Goal: Information Seeking & Learning: Learn about a topic

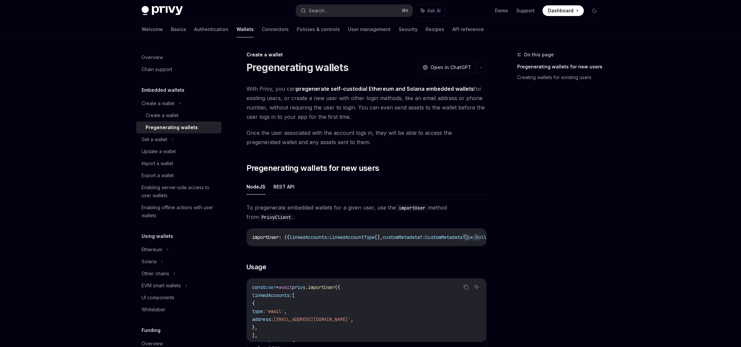
drag, startPoint x: 96, startPoint y: 118, endPoint x: 121, endPoint y: 113, distance: 24.8
click at [468, 115] on span "With Privy, you can pregenerate self-custodial Ethereum and Solana embedded wal…" at bounding box center [367, 102] width 240 height 37
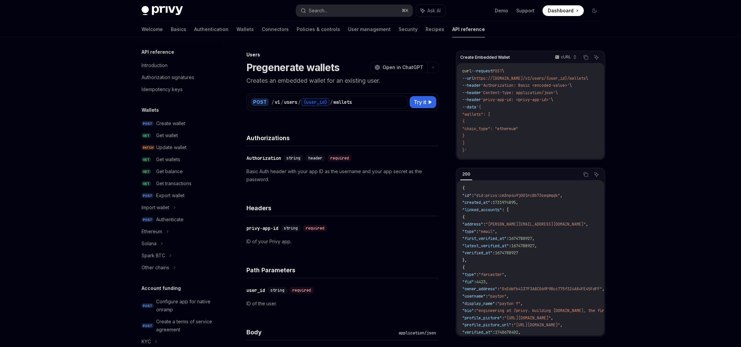
scroll to position [342, 0]
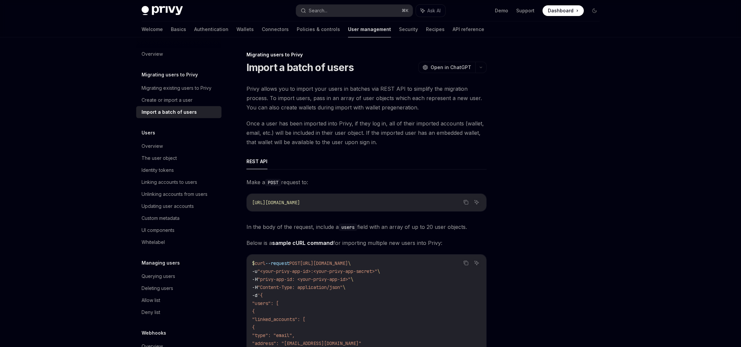
drag, startPoint x: 510, startPoint y: 118, endPoint x: 538, endPoint y: 123, distance: 28.6
click at [510, 118] on div at bounding box center [554, 199] width 101 height 296
click at [538, 123] on div at bounding box center [554, 199] width 101 height 296
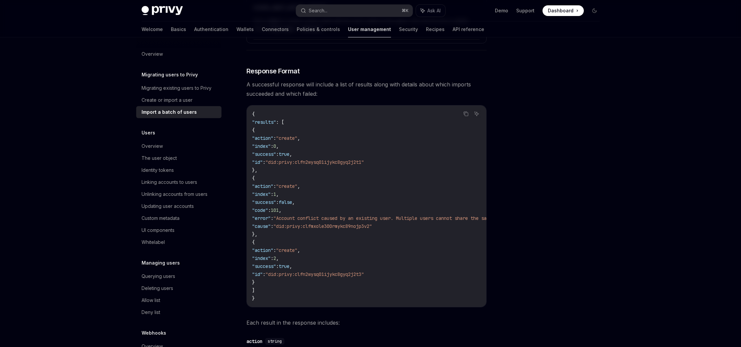
scroll to position [842, 0]
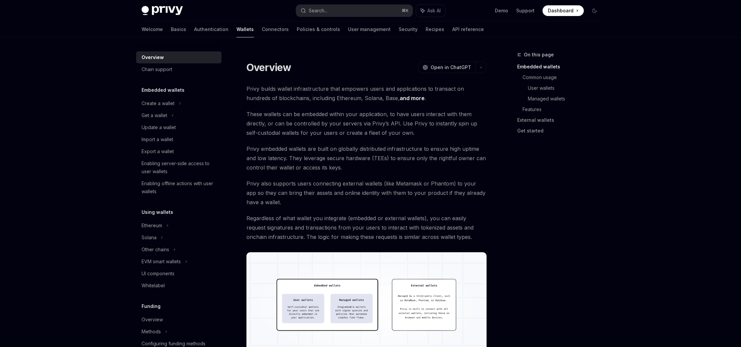
drag, startPoint x: 583, startPoint y: 153, endPoint x: 585, endPoint y: 157, distance: 3.9
click at [583, 153] on div "On this page Embedded wallets Common usage User wallets Managed wallets Feature…" at bounding box center [554, 199] width 101 height 296
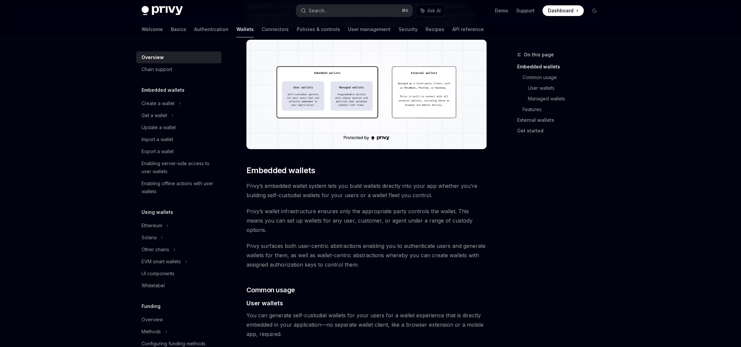
scroll to position [215, 0]
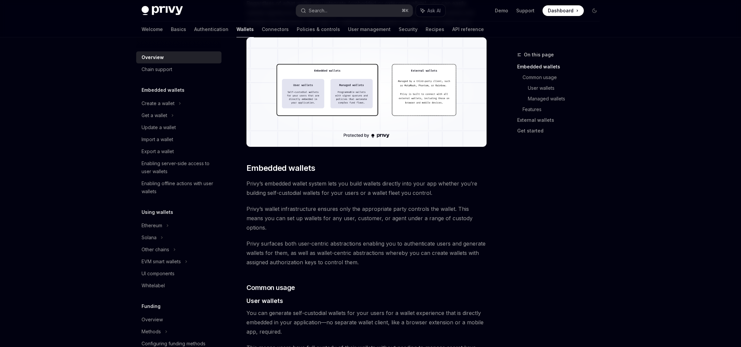
click at [573, 181] on div "On this page Embedded wallets Common usage User wallets Managed wallets Feature…" at bounding box center [554, 199] width 101 height 296
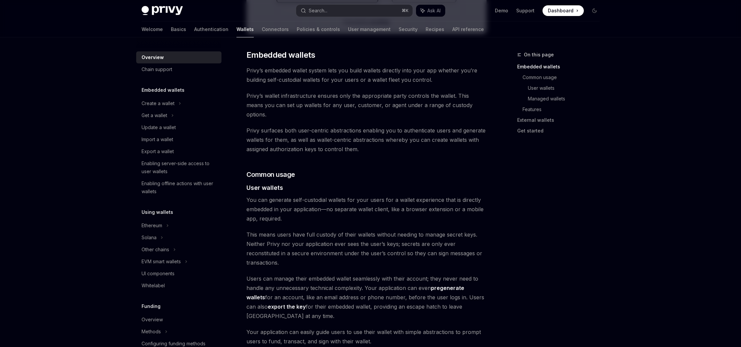
scroll to position [331, 0]
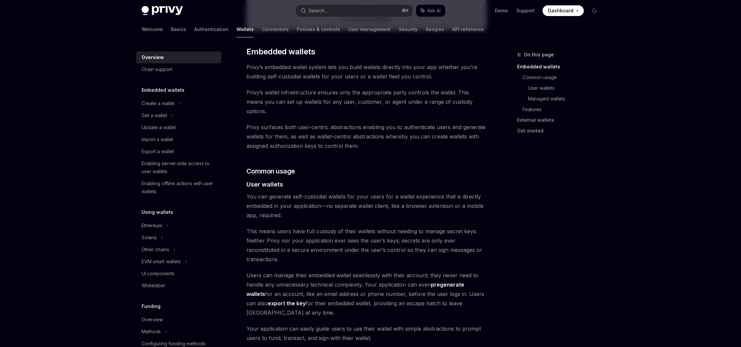
click at [574, 187] on div "On this page Embedded wallets Common usage User wallets Managed wallets Feature…" at bounding box center [554, 199] width 101 height 296
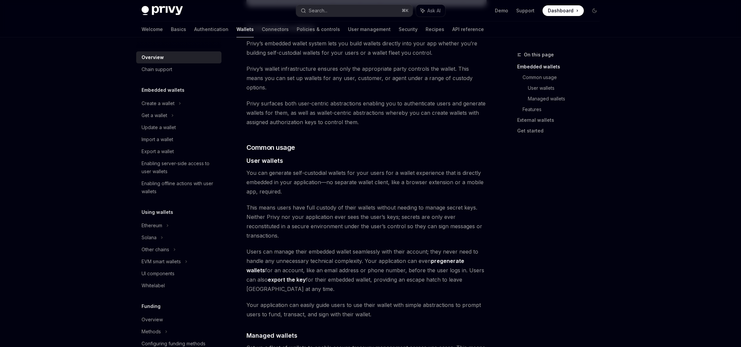
scroll to position [359, 0]
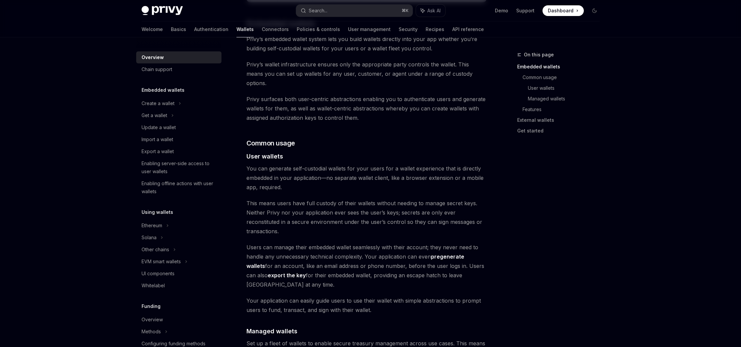
click at [464, 253] on link "pregenerate wallets" at bounding box center [356, 261] width 218 height 16
type textarea "*"
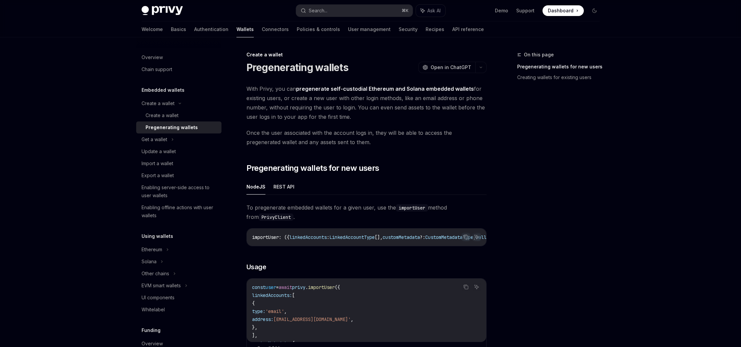
click at [584, 220] on div "On this page Pregenerating wallets for new users Creating wallets for existing …" at bounding box center [554, 199] width 101 height 296
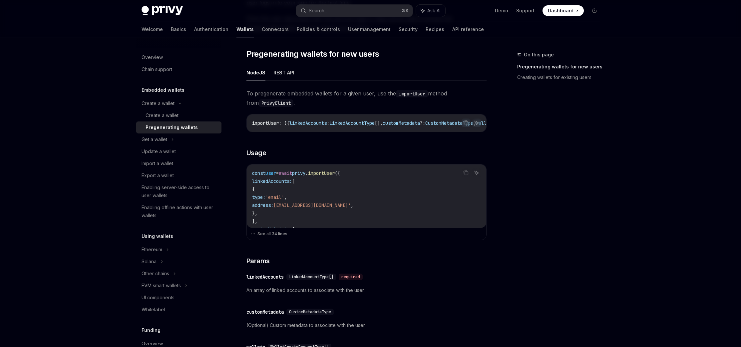
scroll to position [117, 0]
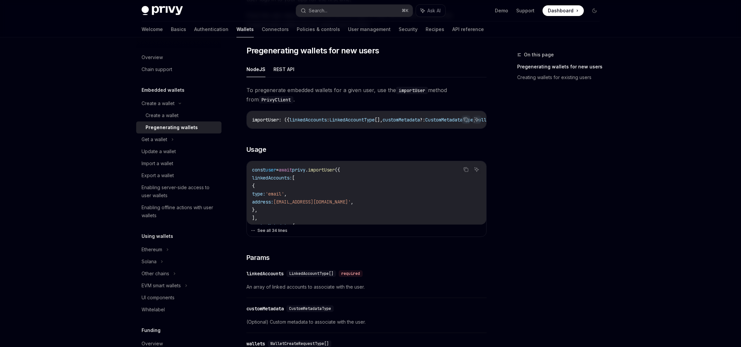
click at [285, 234] on button "See all 34 lines" at bounding box center [367, 230] width 232 height 9
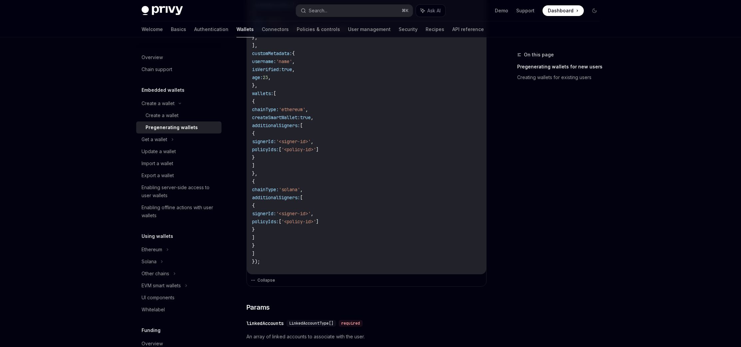
scroll to position [291, 0]
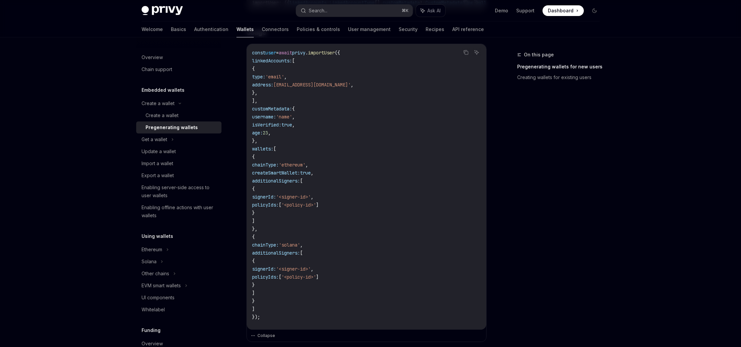
scroll to position [230, 0]
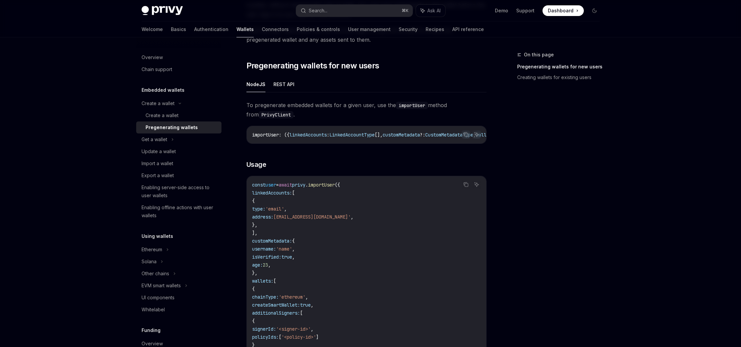
scroll to position [105, 0]
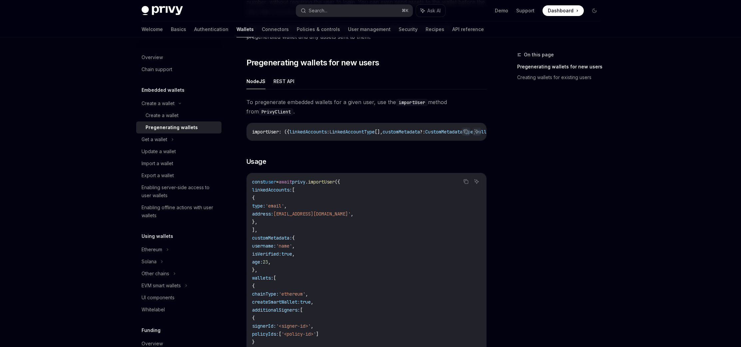
click at [559, 78] on link "Creating wallets for existing users" at bounding box center [561, 77] width 88 height 11
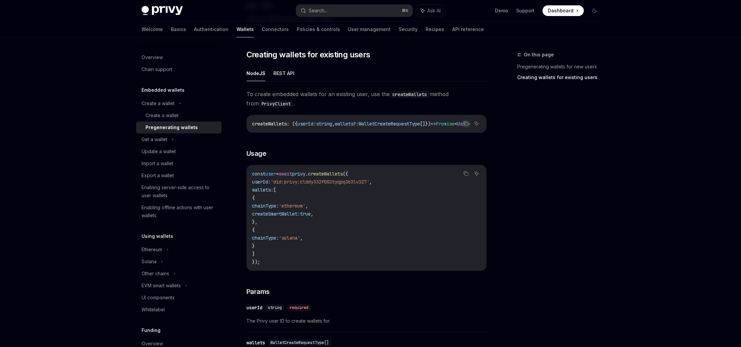
scroll to position [982, 0]
click at [558, 144] on div "On this page Pregenerating wallets for new users Creating wallets for existing …" at bounding box center [554, 199] width 101 height 296
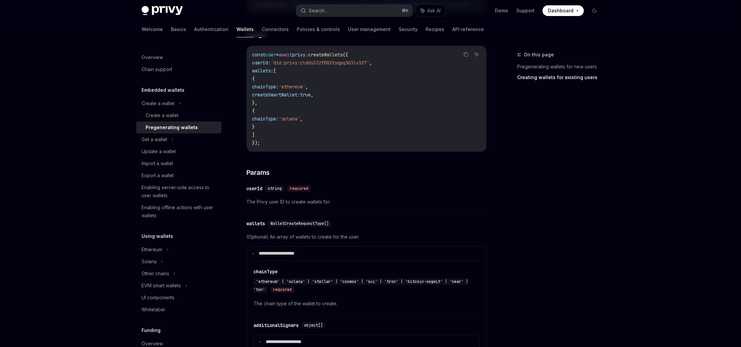
scroll to position [1093, 0]
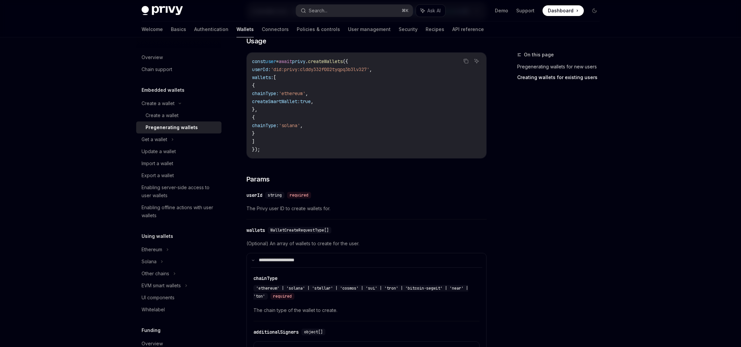
click at [571, 69] on link "Pregenerating wallets for new users" at bounding box center [561, 66] width 88 height 11
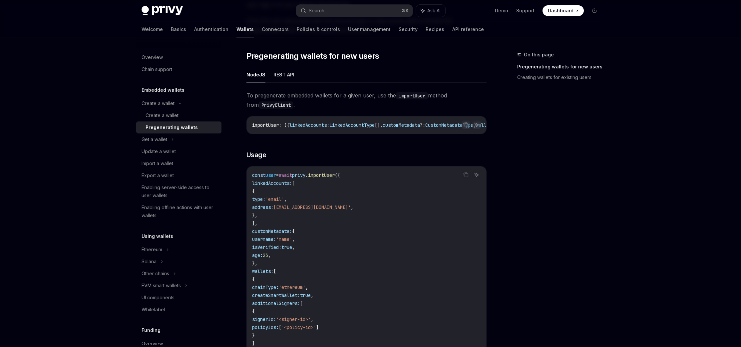
click at [587, 165] on div "On this page Pregenerating wallets for new users Creating wallets for existing …" at bounding box center [554, 199] width 101 height 296
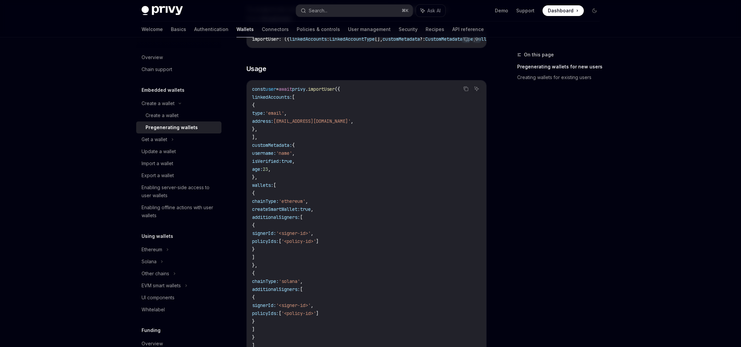
scroll to position [201, 0]
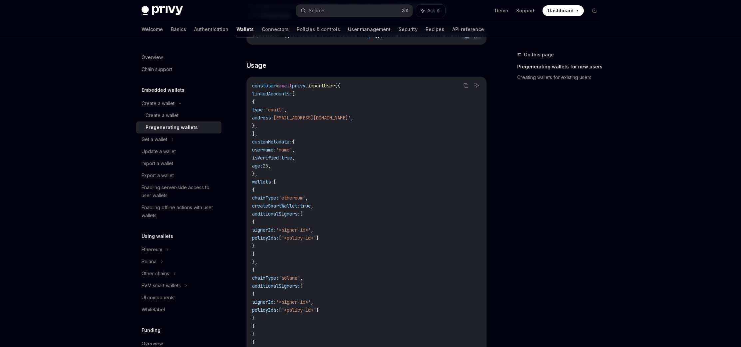
click at [342, 10] on button "Search... ⌘ K" at bounding box center [354, 11] width 117 height 12
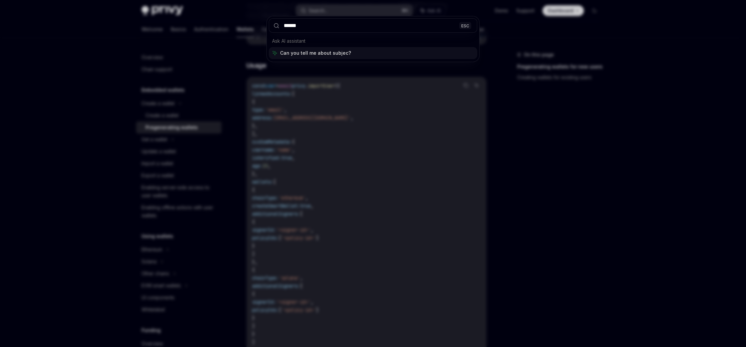
type input "*******"
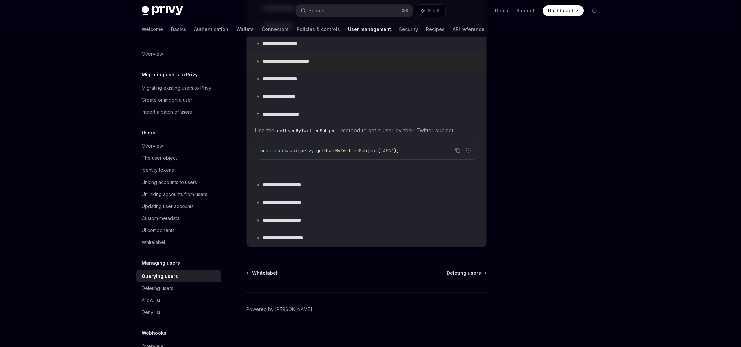
scroll to position [478, 0]
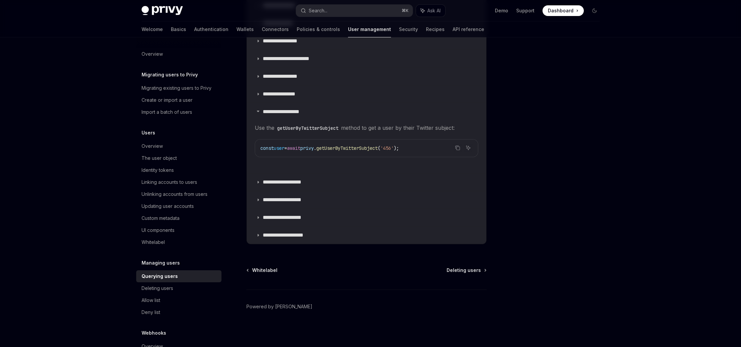
click at [542, 169] on div at bounding box center [554, 199] width 101 height 296
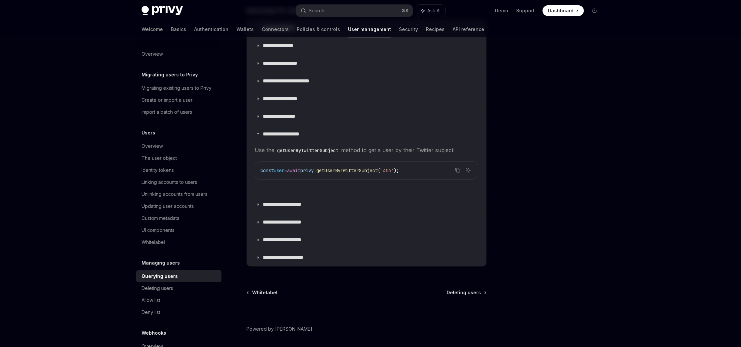
scroll to position [450, 0]
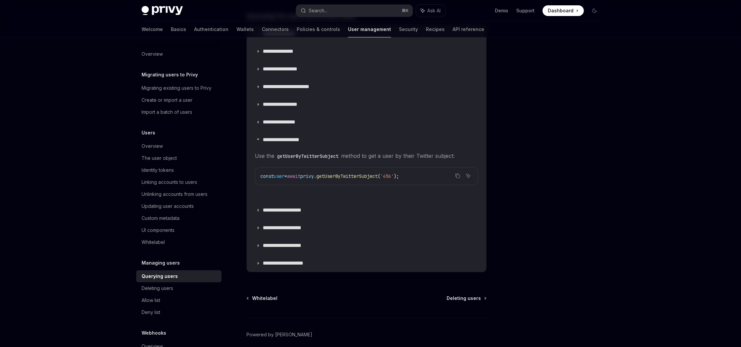
click at [542, 161] on div at bounding box center [554, 199] width 101 height 296
click at [281, 213] on summary "**********" at bounding box center [367, 209] width 240 height 17
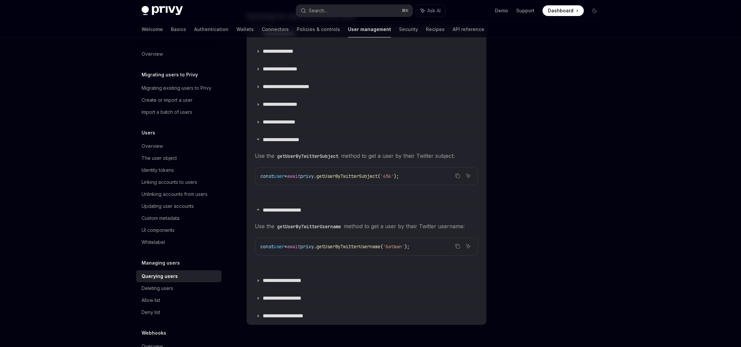
drag, startPoint x: 586, startPoint y: 206, endPoint x: 583, endPoint y: 206, distance: 3.7
click at [586, 206] on div at bounding box center [554, 199] width 101 height 296
click at [304, 141] on p "**********" at bounding box center [286, 139] width 46 height 7
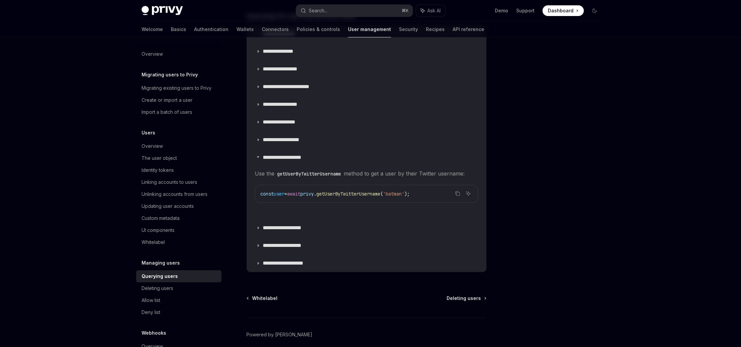
click at [560, 180] on div at bounding box center [554, 199] width 101 height 296
click at [319, 11] on div "Search..." at bounding box center [318, 11] width 19 height 8
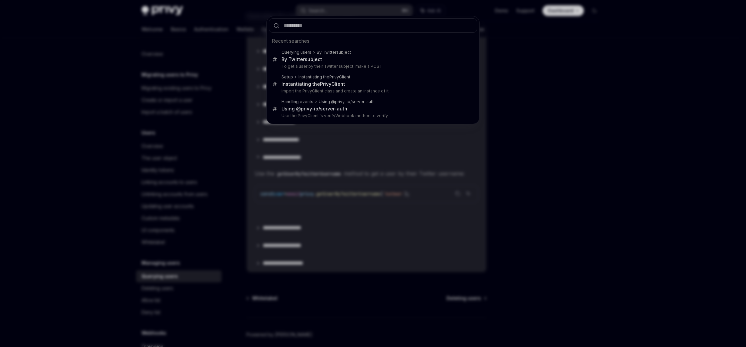
drag, startPoint x: 520, startPoint y: 159, endPoint x: 560, endPoint y: 172, distance: 41.6
click at [520, 159] on div "Recent searches Querying users By Twitter subject By Twitter subject To get a u…" at bounding box center [373, 173] width 746 height 347
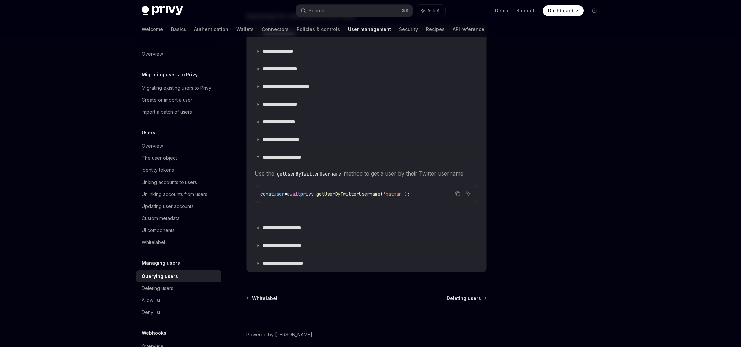
click at [563, 157] on div at bounding box center [554, 199] width 101 height 296
click at [366, 245] on summary "**********" at bounding box center [367, 245] width 240 height 17
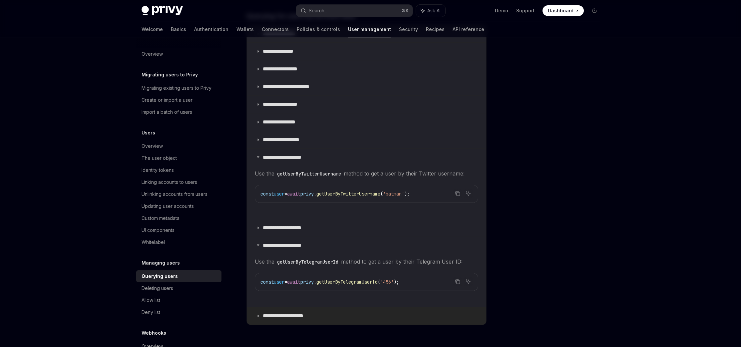
click at [353, 315] on summary "**********" at bounding box center [367, 315] width 240 height 17
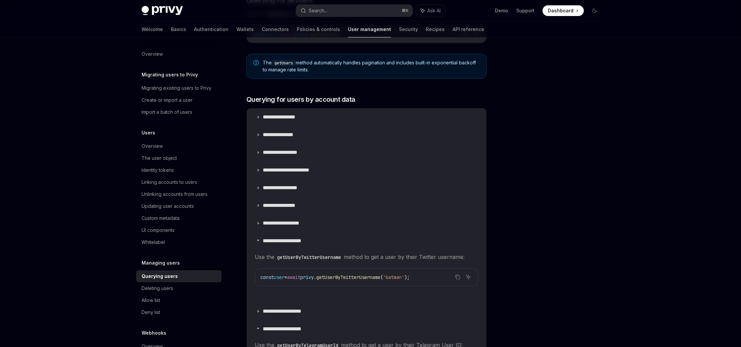
scroll to position [357, 0]
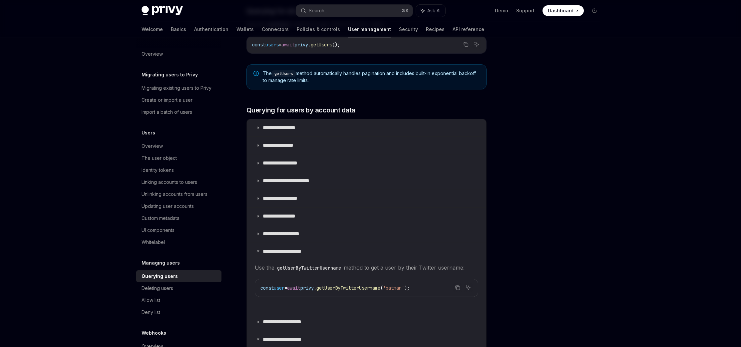
click at [547, 223] on div at bounding box center [554, 199] width 101 height 296
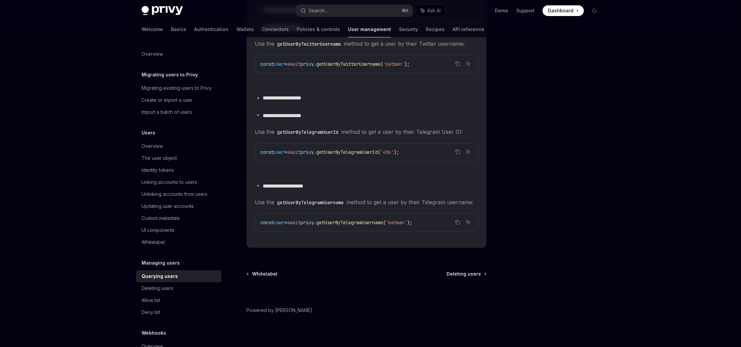
scroll to position [584, 0]
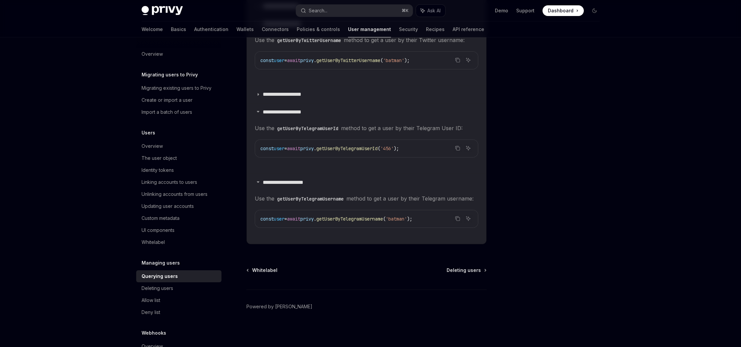
click at [543, 162] on div at bounding box center [554, 199] width 101 height 296
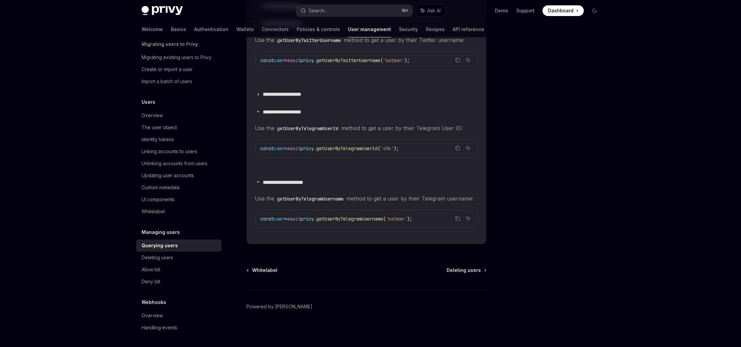
scroll to position [0, 0]
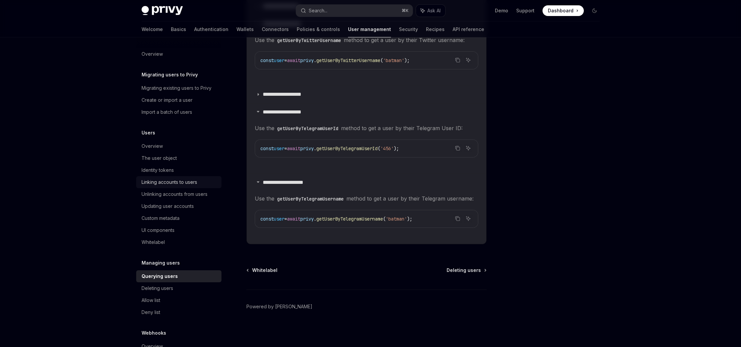
click at [187, 182] on div "Linking accounts to users" at bounding box center [170, 182] width 56 height 8
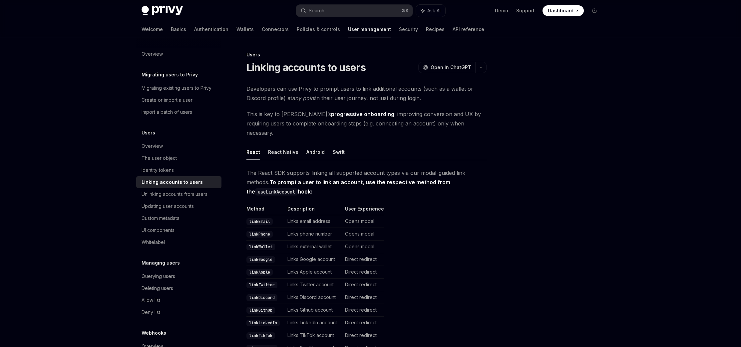
click at [583, 199] on div at bounding box center [554, 199] width 101 height 296
click at [599, 115] on div at bounding box center [554, 199] width 101 height 296
drag, startPoint x: 336, startPoint y: 89, endPoint x: 484, endPoint y: 94, distance: 147.7
click at [484, 94] on span "Developers can use Privy to prompt users to link additional accounts (such as a…" at bounding box center [367, 93] width 240 height 19
click at [484, 95] on span "Developers can use Privy to prompt users to link additional accounts (such as a…" at bounding box center [367, 93] width 240 height 19
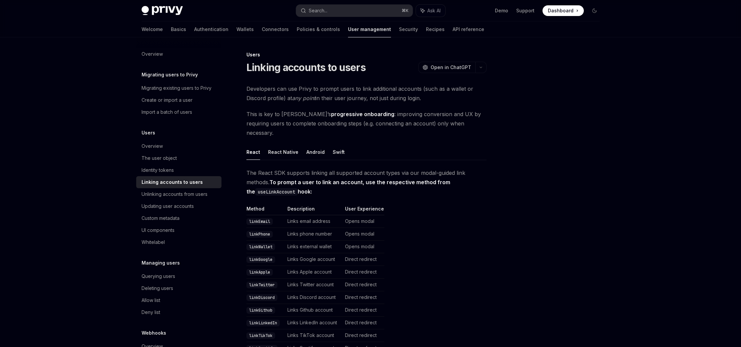
drag, startPoint x: 434, startPoint y: 96, endPoint x: 278, endPoint y: 92, distance: 156.3
click at [278, 92] on span "Developers can use Privy to prompt users to link additional accounts (such as a…" at bounding box center [367, 93] width 240 height 19
click at [440, 95] on span "Developers can use Privy to prompt users to link additional accounts (such as a…" at bounding box center [367, 93] width 240 height 19
drag, startPoint x: 340, startPoint y: 93, endPoint x: 429, endPoint y: 93, distance: 89.6
click at [429, 93] on span "Developers can use Privy to prompt users to link additional accounts (such as a…" at bounding box center [367, 93] width 240 height 19
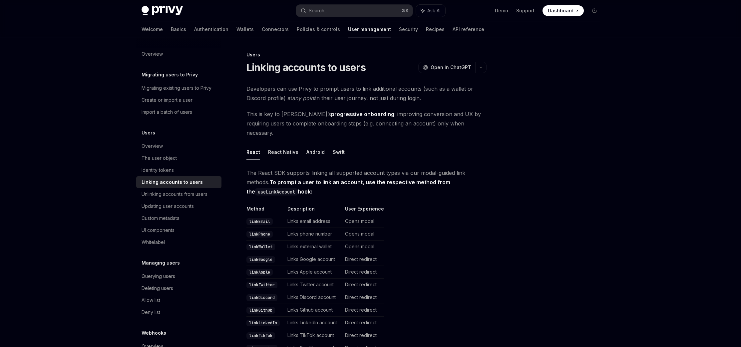
click at [442, 96] on span "Developers can use Privy to prompt users to link additional accounts (such as a…" at bounding box center [367, 93] width 240 height 19
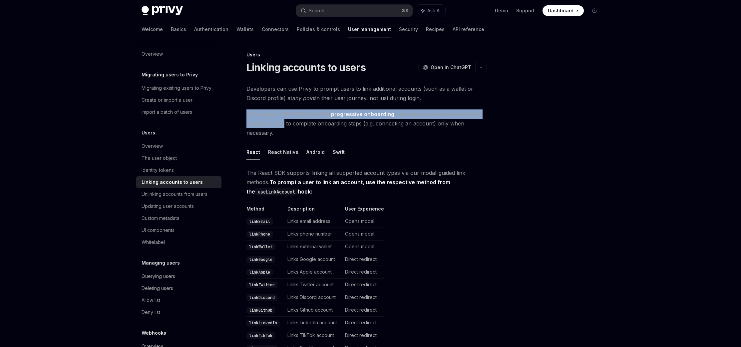
drag, startPoint x: 246, startPoint y: 114, endPoint x: 500, endPoint y: 116, distance: 253.9
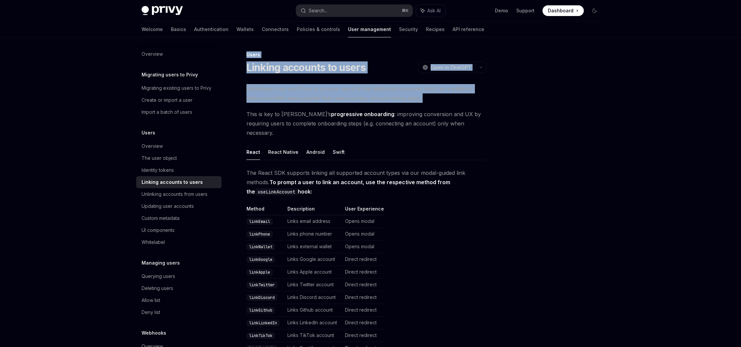
click at [508, 118] on div at bounding box center [554, 199] width 101 height 296
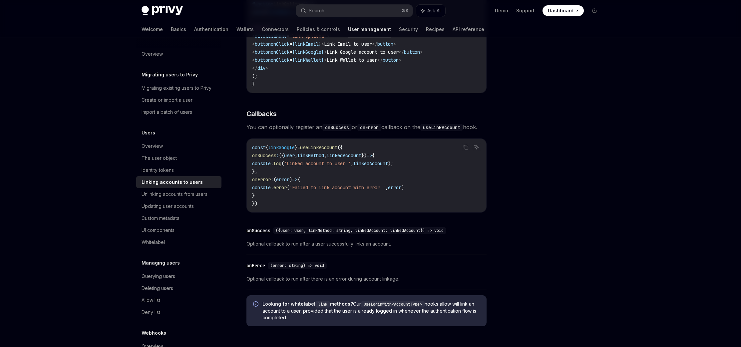
scroll to position [655, 0]
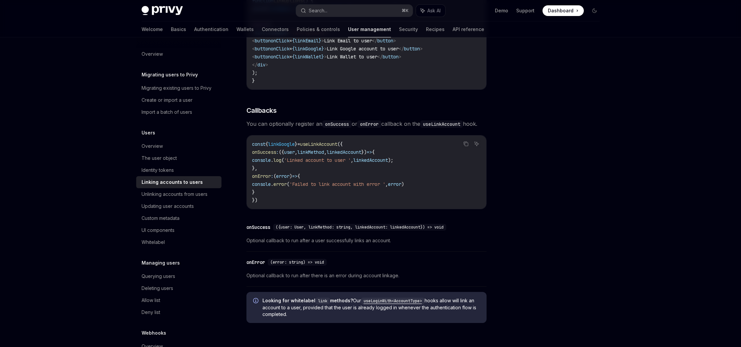
click at [511, 154] on div at bounding box center [554, 199] width 101 height 296
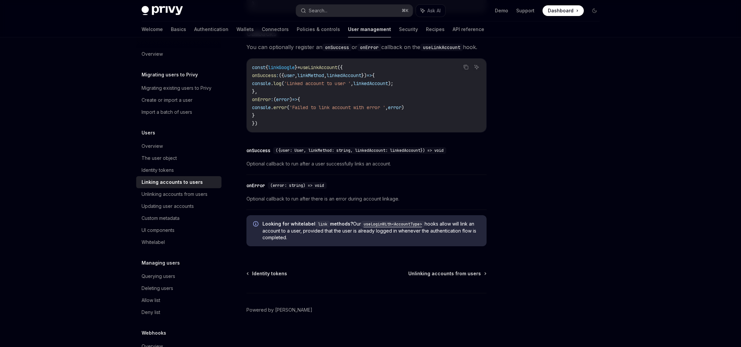
scroll to position [735, 0]
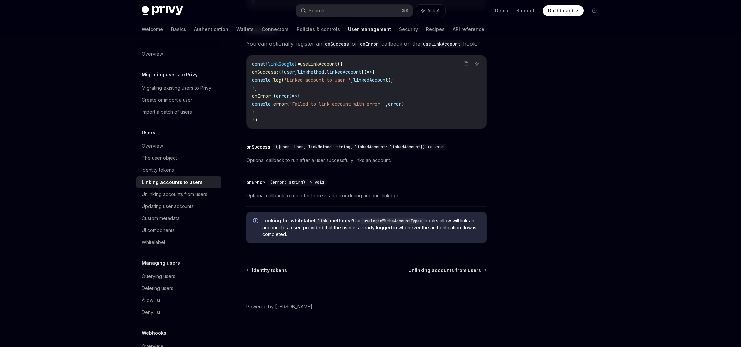
click at [538, 151] on div at bounding box center [554, 199] width 101 height 296
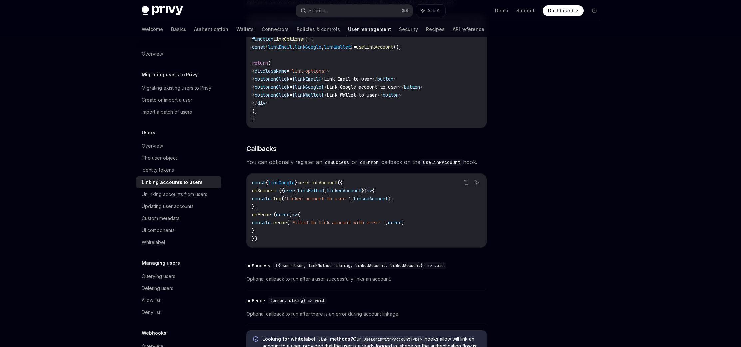
scroll to position [0, 0]
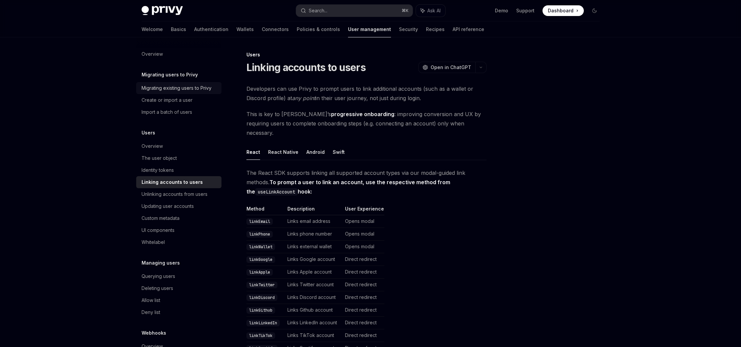
click at [197, 87] on div "Migrating existing users to Privy" at bounding box center [177, 88] width 70 height 8
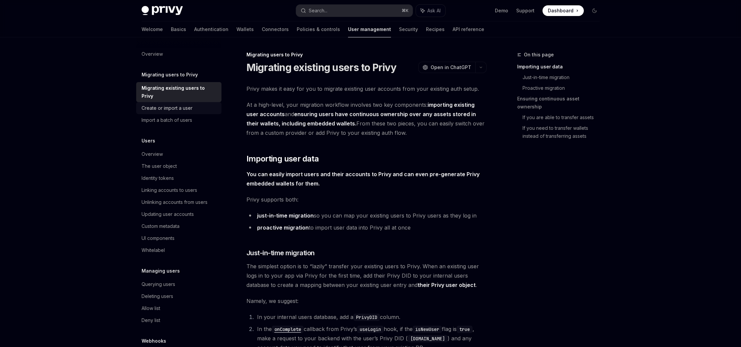
click at [187, 109] on div "Create or import a user" at bounding box center [167, 108] width 51 height 8
type textarea "*"
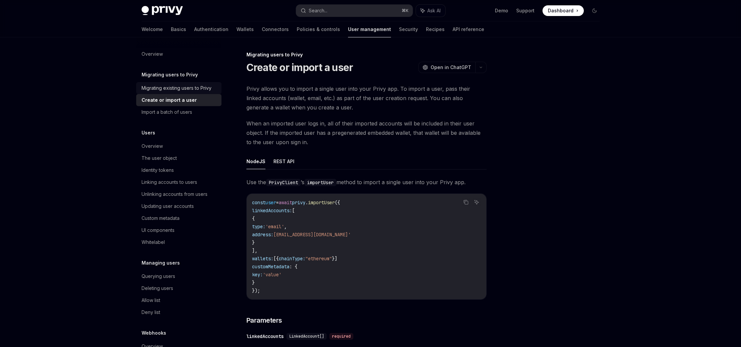
click at [189, 90] on div "Migrating existing users to Privy" at bounding box center [177, 88] width 70 height 8
click at [193, 88] on div "Migrating existing users to Privy" at bounding box center [177, 88] width 70 height 8
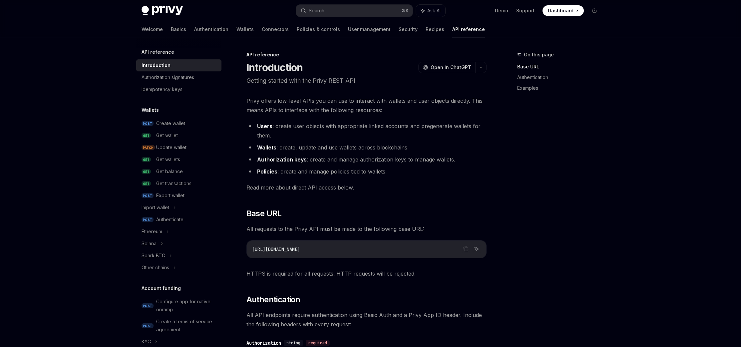
click at [620, 146] on div "Privy Docs home page Search... ⌘ K Ask AI Demo Support Dashboard Dashboard Sear…" at bounding box center [370, 352] width 741 height 705
click at [46, 126] on div "Privy Docs home page Search... ⌘ K Ask AI Demo Support Dashboard Dashboard Sear…" at bounding box center [370, 352] width 741 height 705
click at [194, 32] on link "Authentication" at bounding box center [211, 29] width 34 height 16
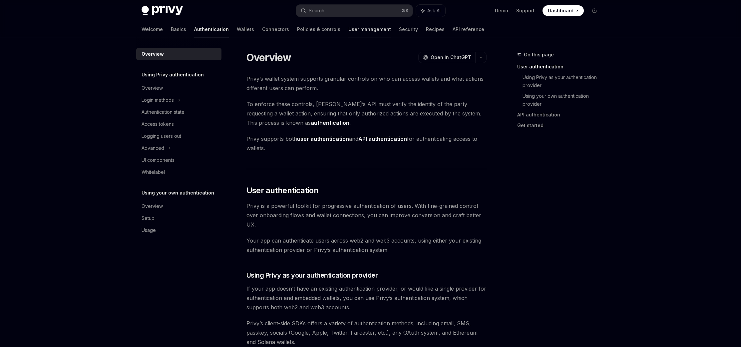
click at [349, 29] on link "User management" at bounding box center [370, 29] width 43 height 16
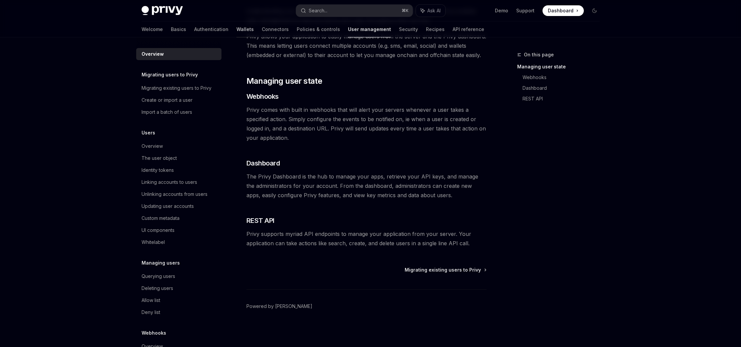
click at [237, 30] on link "Wallets" at bounding box center [245, 29] width 17 height 16
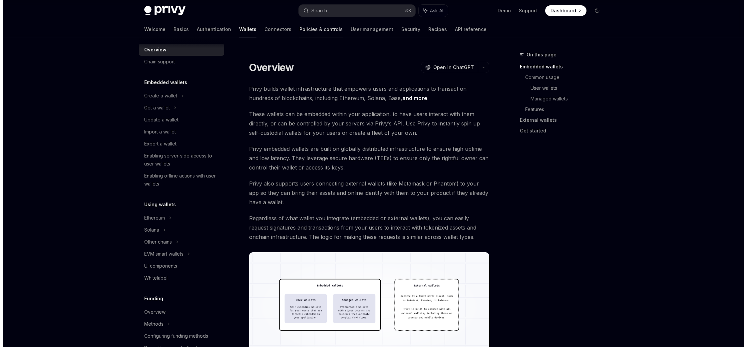
scroll to position [1, 0]
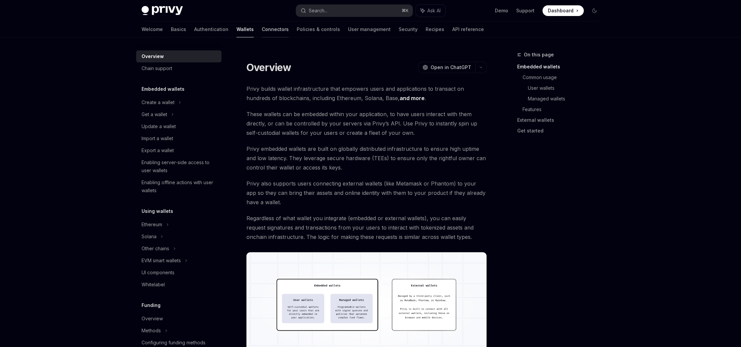
click at [262, 31] on link "Connectors" at bounding box center [275, 29] width 27 height 16
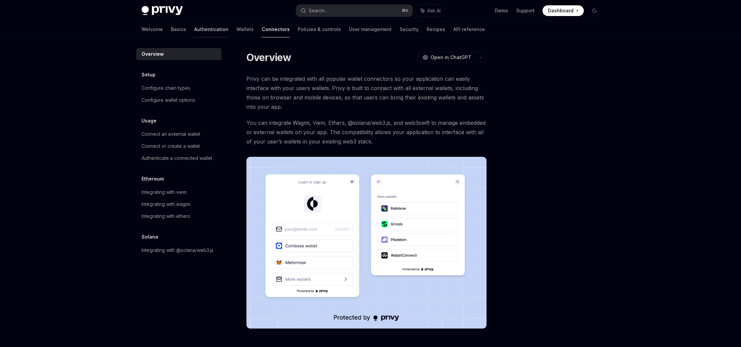
click at [194, 28] on link "Authentication" at bounding box center [211, 29] width 34 height 16
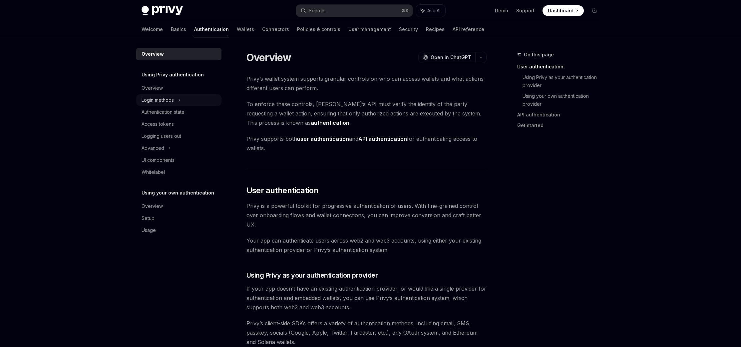
click at [172, 101] on div "Login methods" at bounding box center [158, 100] width 32 height 8
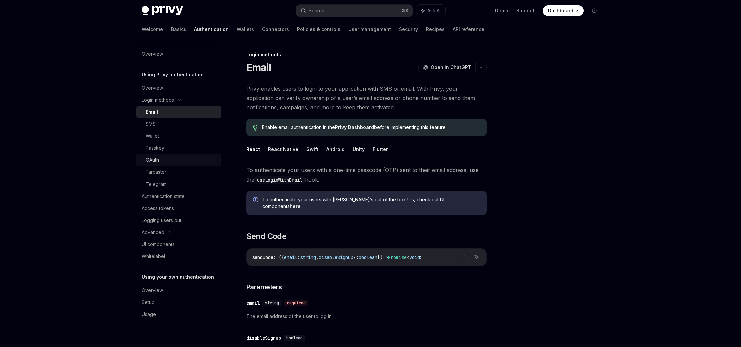
click at [158, 156] on link "OAuth" at bounding box center [178, 160] width 85 height 12
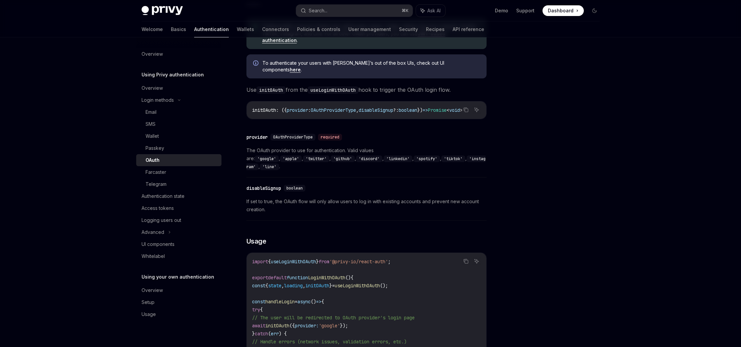
scroll to position [195, 0]
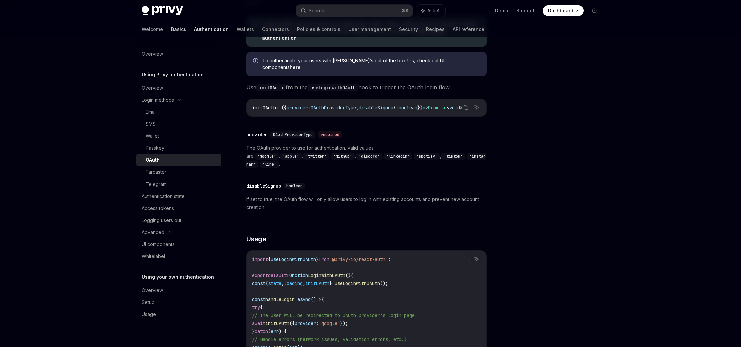
click at [171, 34] on link "Basics" at bounding box center [178, 29] width 15 height 16
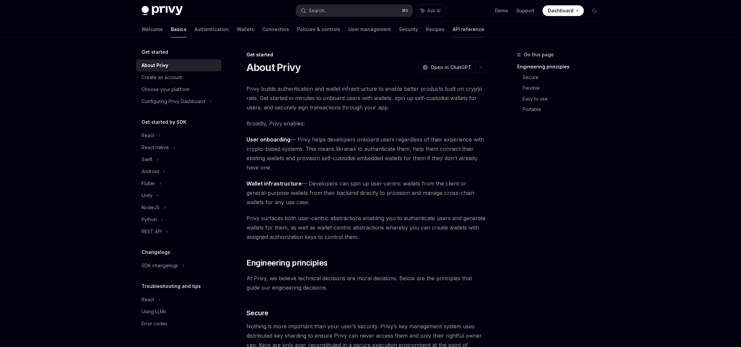
click at [453, 29] on link "API reference" at bounding box center [469, 29] width 32 height 16
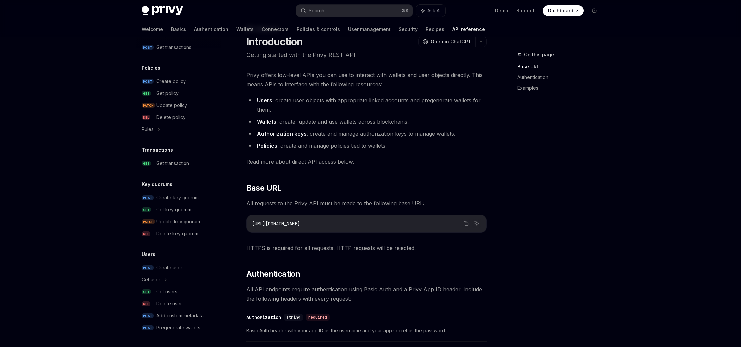
scroll to position [28, 0]
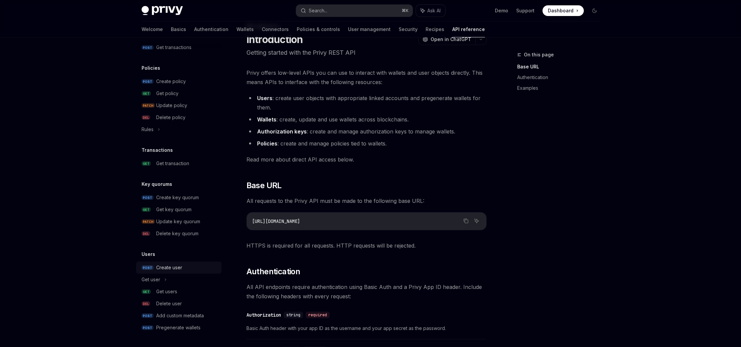
click at [183, 268] on div "Create user" at bounding box center [186, 267] width 61 height 8
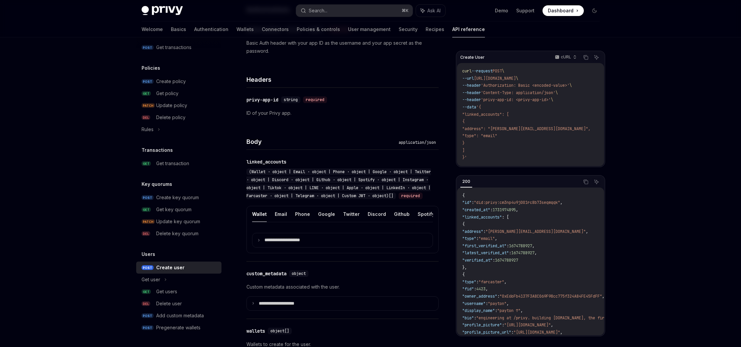
scroll to position [140, 0]
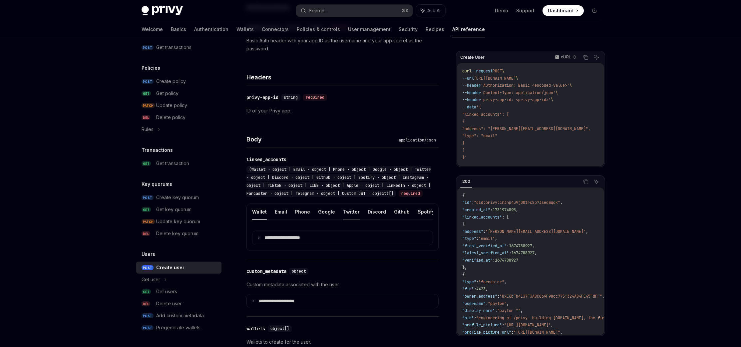
click at [345, 219] on button "Twitter" at bounding box center [351, 212] width 17 height 16
click at [281, 241] on p "**********" at bounding box center [288, 238] width 46 height 6
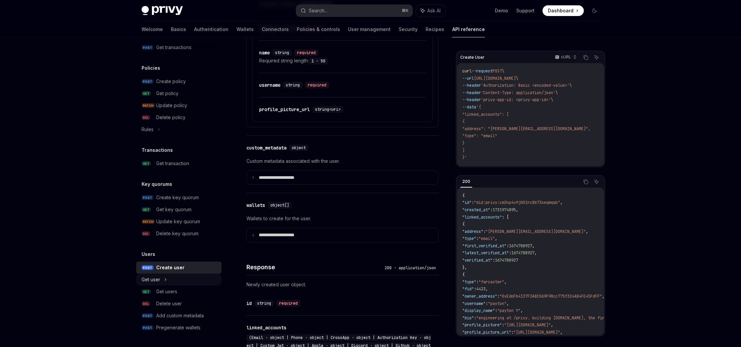
scroll to position [411, 0]
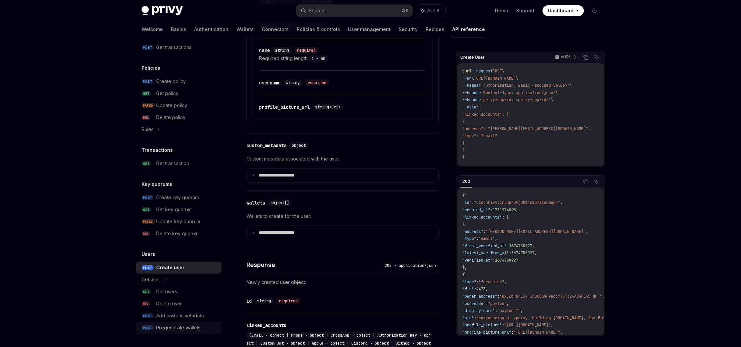
click at [190, 329] on div "Pregenerate wallets" at bounding box center [178, 327] width 44 height 8
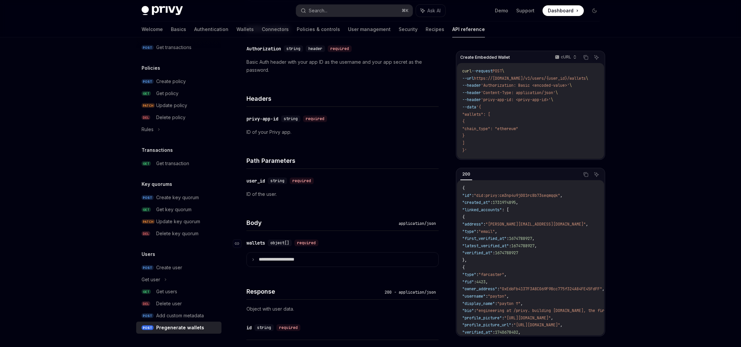
scroll to position [121, 0]
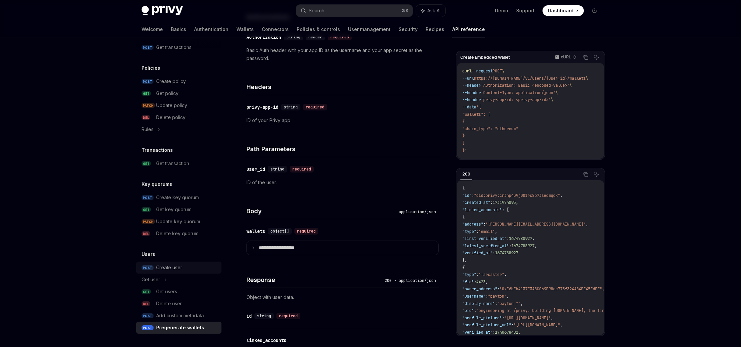
click at [178, 270] on div "Create user" at bounding box center [169, 267] width 26 height 8
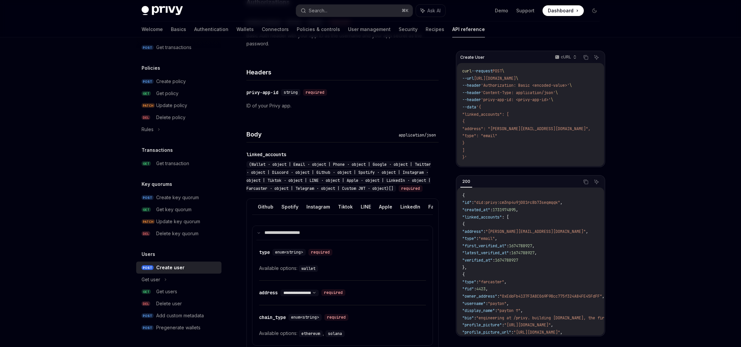
scroll to position [0, 139]
click at [336, 214] on button "Tiktok" at bounding box center [343, 207] width 15 height 16
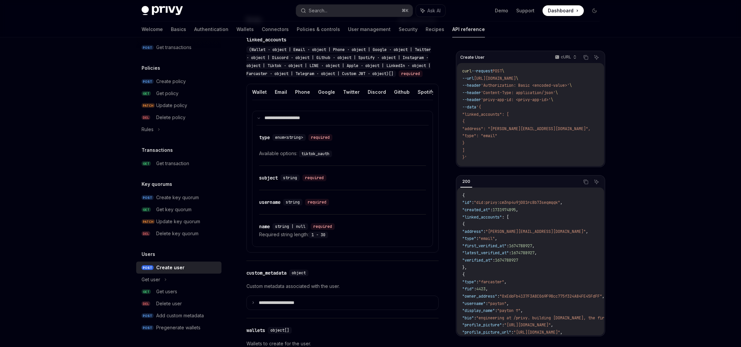
scroll to position [263, 0]
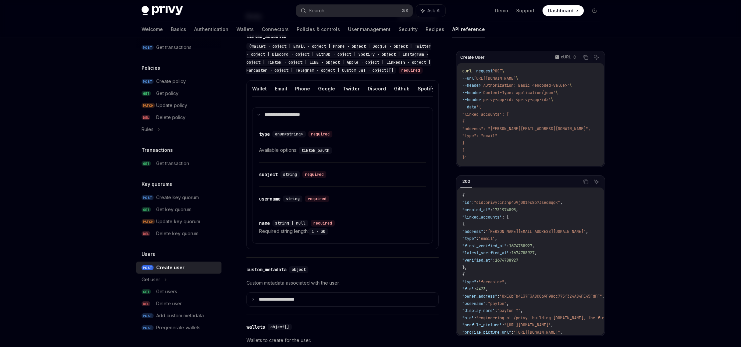
click at [640, 75] on div "Privy Docs home page Search... ⌘ K Ask AI Demo Support Dashboard Dashboard Sear…" at bounding box center [370, 331] width 741 height 1188
click at [684, 214] on div "Privy Docs home page Search... ⌘ K Ask AI Demo Support Dashboard Dashboard Sear…" at bounding box center [370, 331] width 741 height 1188
click at [667, 186] on div "Privy Docs home page Search... ⌘ K Ask AI Demo Support Dashboard Dashboard Sear…" at bounding box center [370, 331] width 741 height 1188
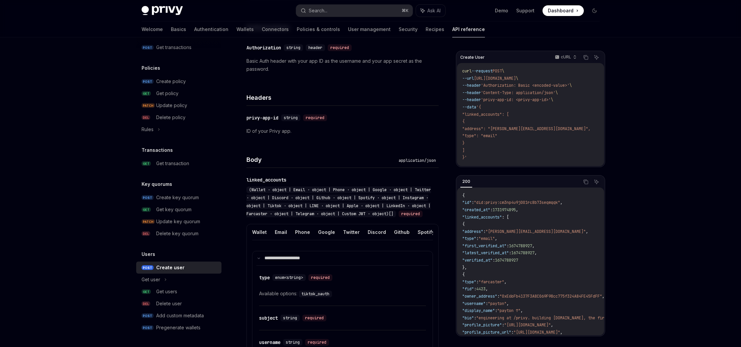
scroll to position [124, 0]
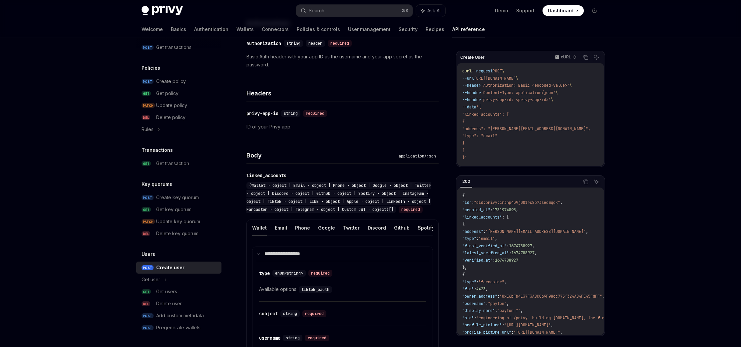
click at [263, 235] on button "Wallet" at bounding box center [259, 228] width 15 height 16
type textarea "*"
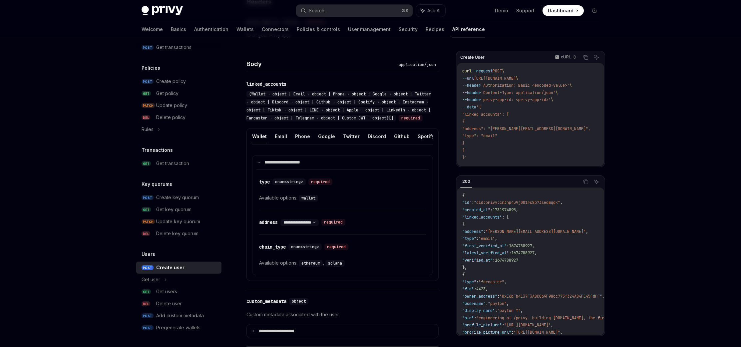
scroll to position [219, 0]
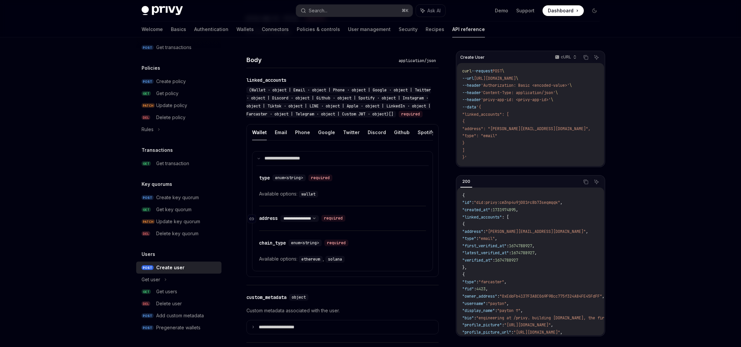
click at [319, 222] on div "**********" at bounding box center [300, 218] width 38 height 7
click at [319, 221] on select "**********" at bounding box center [300, 218] width 38 height 5
select select "*"
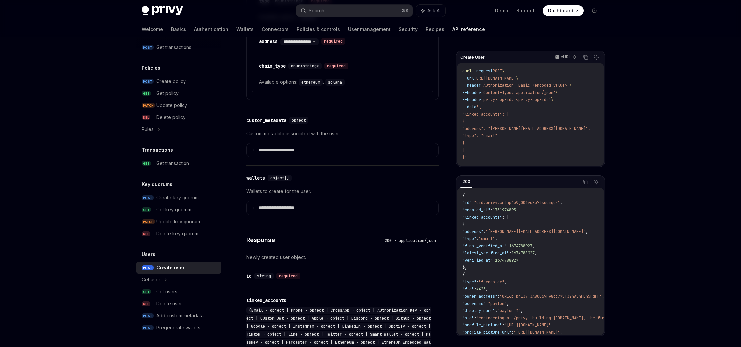
scroll to position [398, 0]
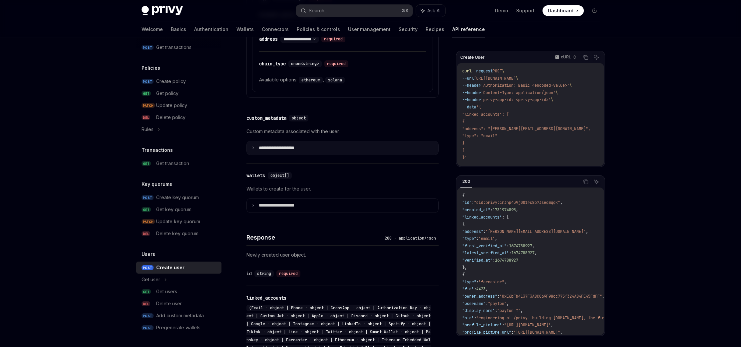
click at [309, 155] on summary "**********" at bounding box center [343, 148] width 192 height 14
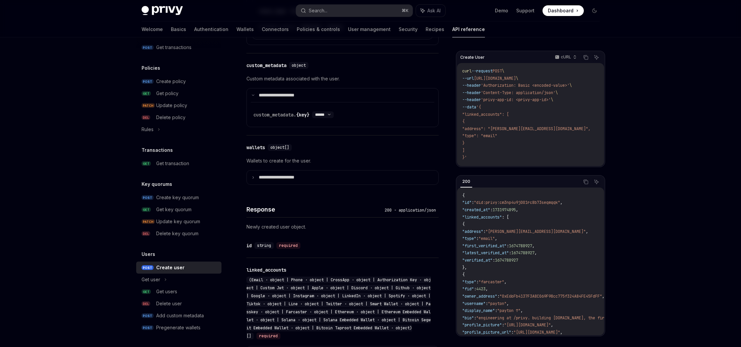
scroll to position [454, 0]
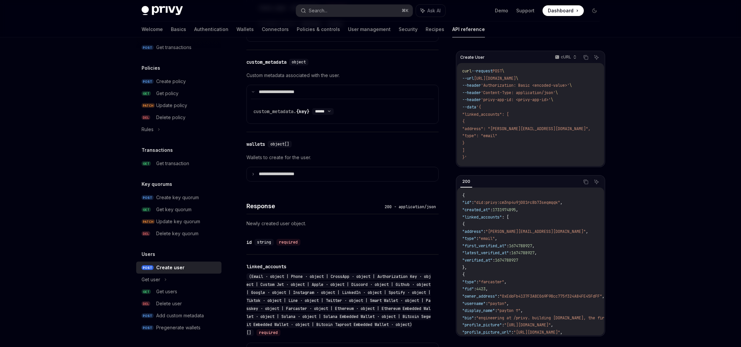
click at [666, 131] on div "Privy Docs home page Search... ⌘ K Ask AI Demo Support Dashboard Dashboard Sear…" at bounding box center [370, 144] width 741 height 1196
click at [182, 325] on div "Pregenerate wallets" at bounding box center [178, 327] width 44 height 8
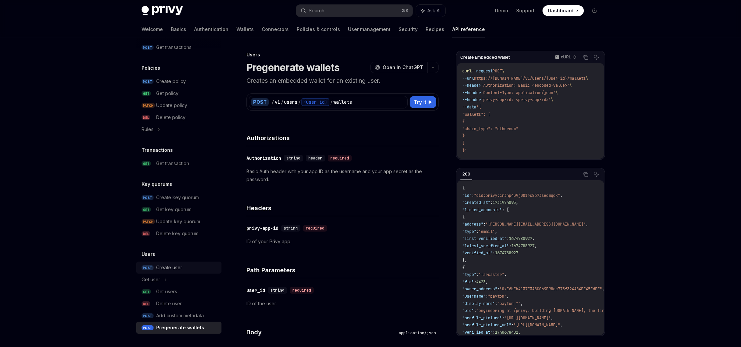
click at [173, 267] on div "Create user" at bounding box center [169, 267] width 26 height 8
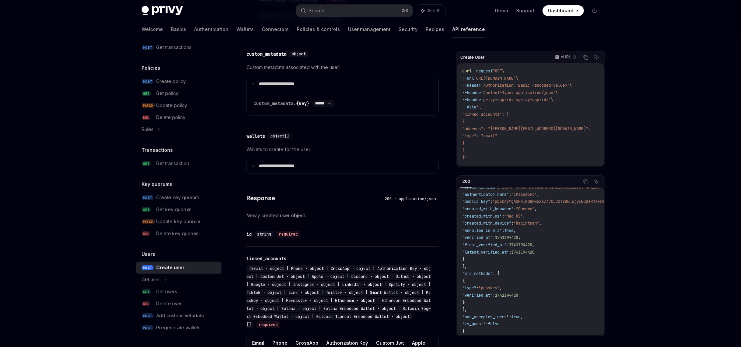
scroll to position [463, 0]
click at [292, 168] on p "**********" at bounding box center [282, 165] width 46 height 6
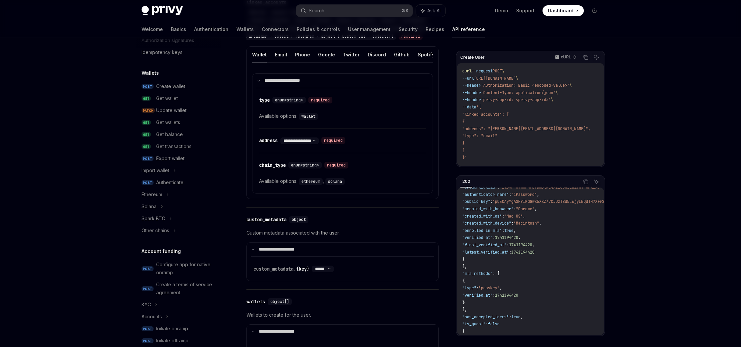
scroll to position [0, 0]
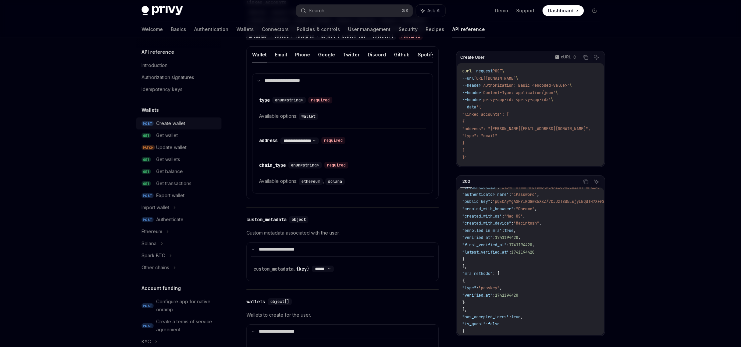
click at [183, 125] on div "Create wallet" at bounding box center [170, 123] width 29 height 8
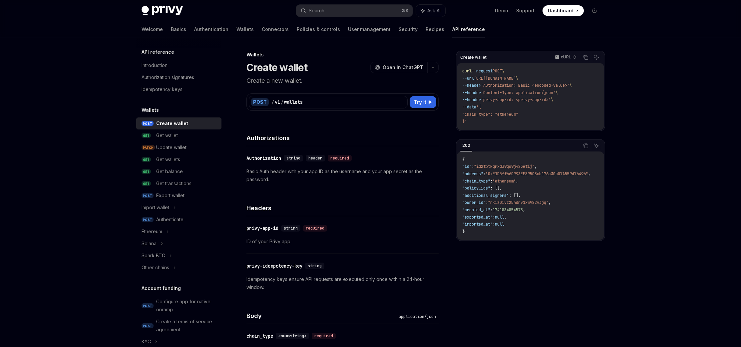
click at [536, 245] on div "Create wallet cURL Copy Ask AI curl --request POST \ --url https://api.privy.io…" at bounding box center [530, 199] width 149 height 296
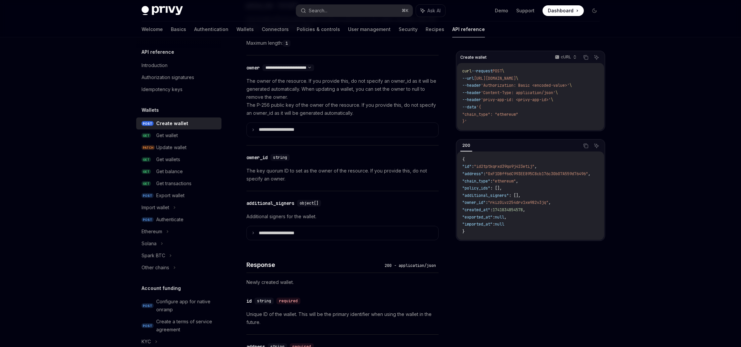
scroll to position [394, 0]
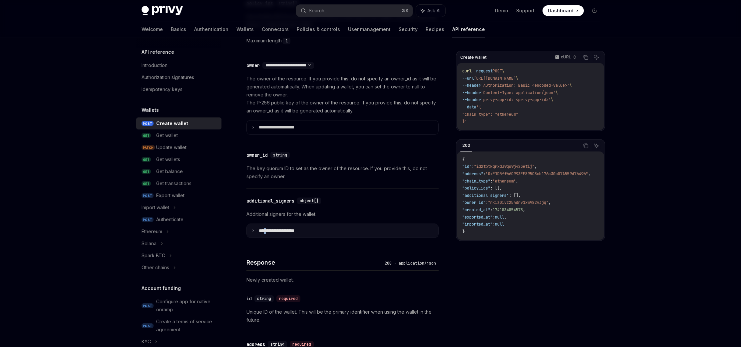
click at [269, 233] on p "**********" at bounding box center [282, 231] width 46 height 6
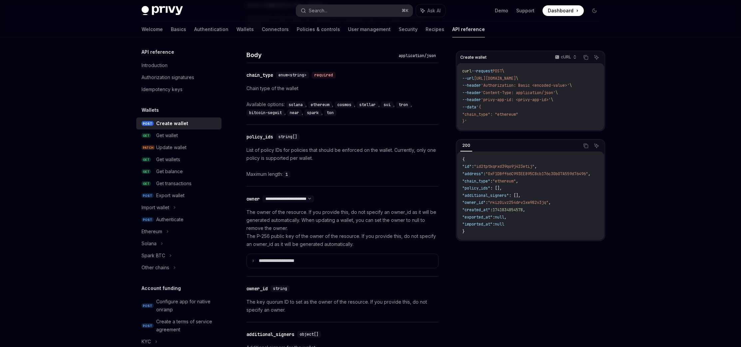
scroll to position [254, 0]
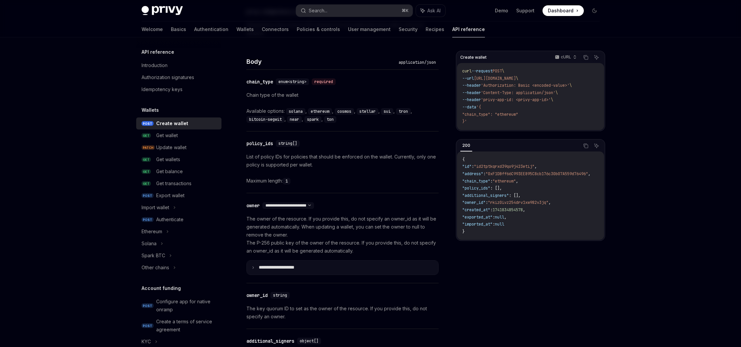
click at [309, 264] on summary "**********" at bounding box center [343, 267] width 192 height 14
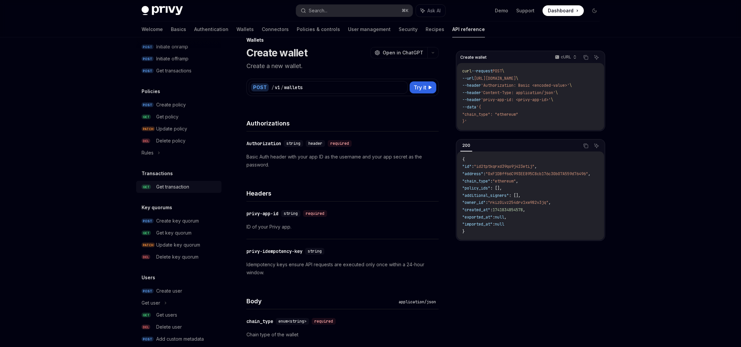
scroll to position [342, 0]
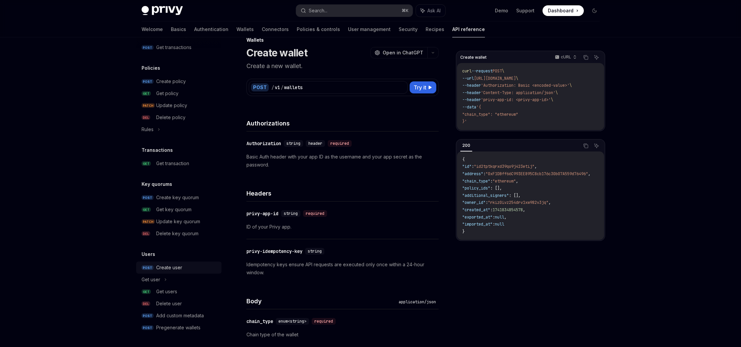
click at [185, 270] on div "Create user" at bounding box center [186, 267] width 61 height 8
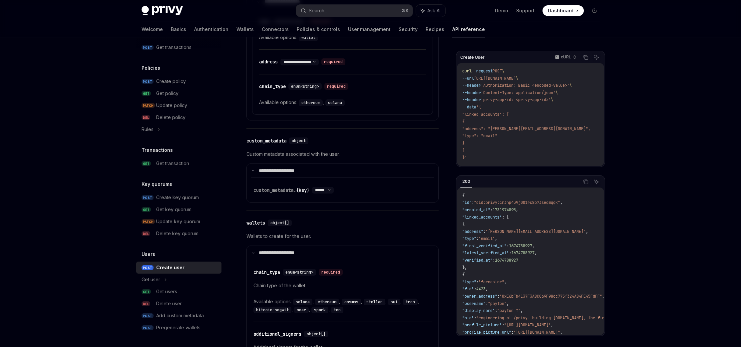
scroll to position [378, 0]
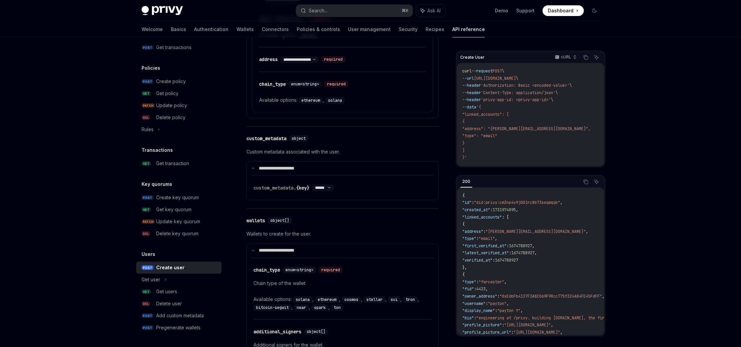
click at [629, 195] on div "Privy Docs home page Search... ⌘ K Ask AI Demo Support Dashboard Dashboard Sear…" at bounding box center [370, 333] width 741 height 1423
click at [205, 328] on div "Pregenerate wallets" at bounding box center [186, 327] width 61 height 8
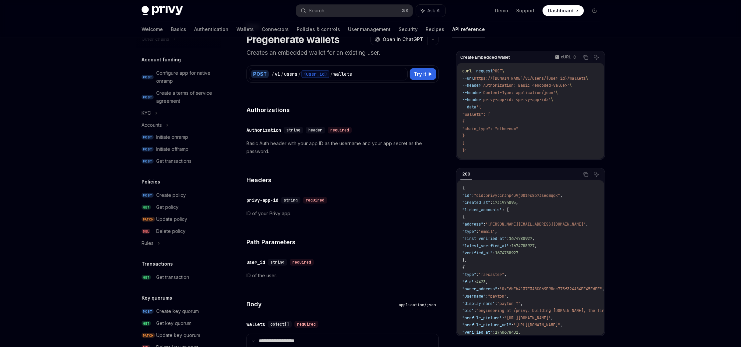
scroll to position [342, 0]
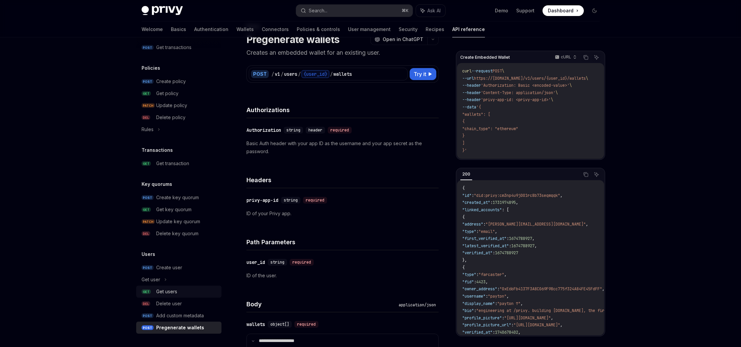
click at [182, 293] on div "Get users" at bounding box center [186, 291] width 61 height 8
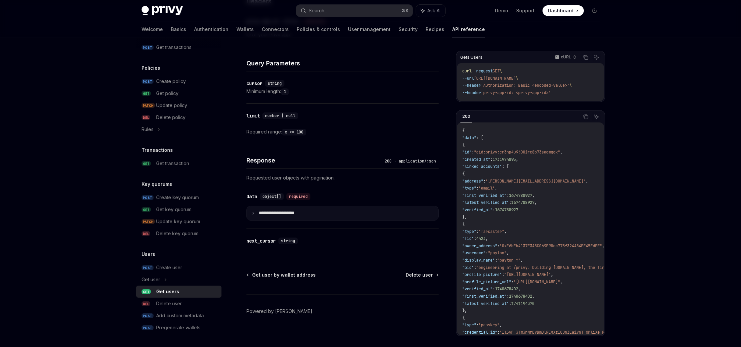
click at [302, 216] on summary "**********" at bounding box center [343, 213] width 192 height 14
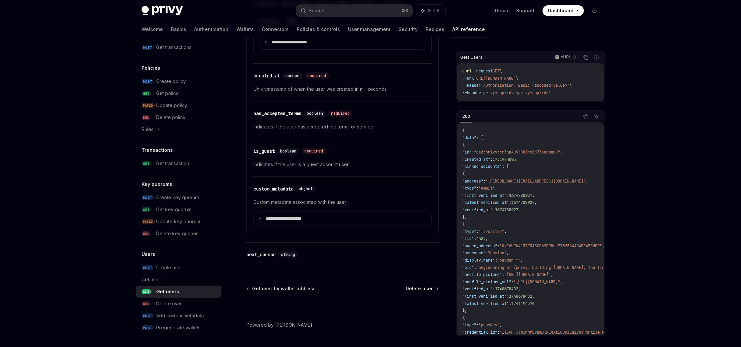
scroll to position [630, 0]
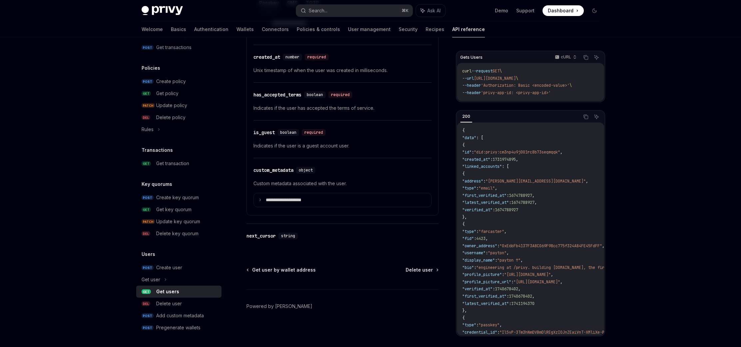
click at [370, 201] on summary "**********" at bounding box center [343, 200] width 178 height 14
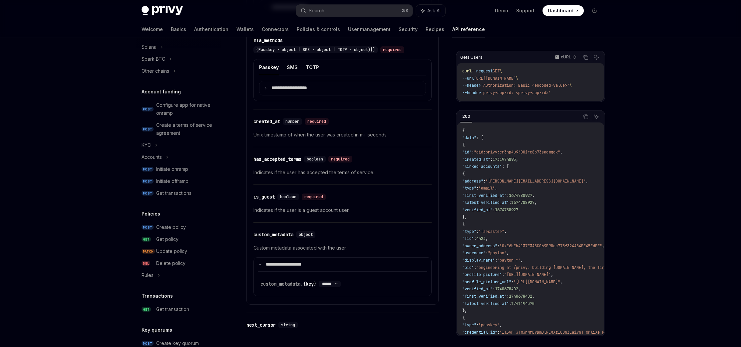
scroll to position [342, 0]
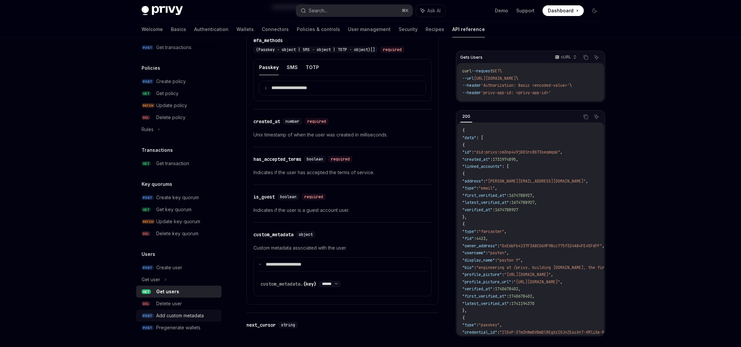
click at [181, 317] on div "Add custom metadata" at bounding box center [180, 315] width 48 height 8
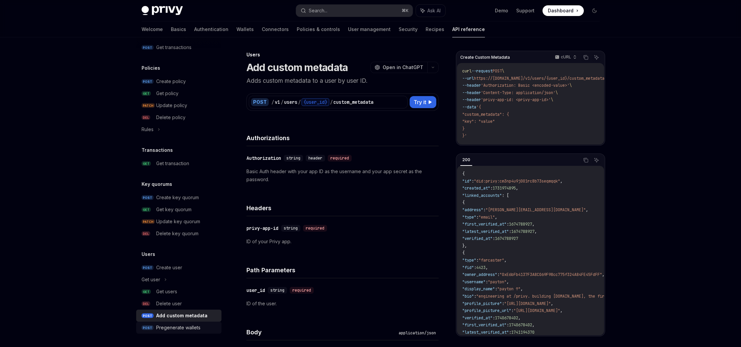
click at [174, 330] on div "Pregenerate wallets" at bounding box center [178, 327] width 44 height 8
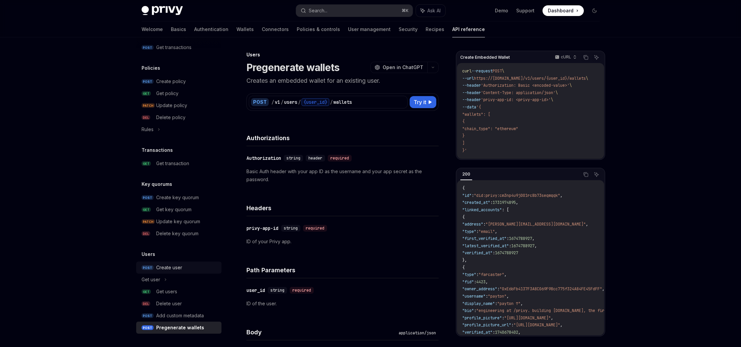
click at [144, 268] on span "POST" at bounding box center [148, 267] width 12 height 5
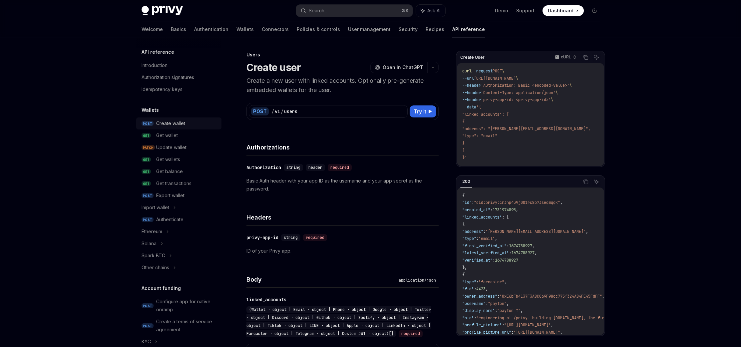
click at [189, 123] on div "Create wallet" at bounding box center [186, 123] width 61 height 8
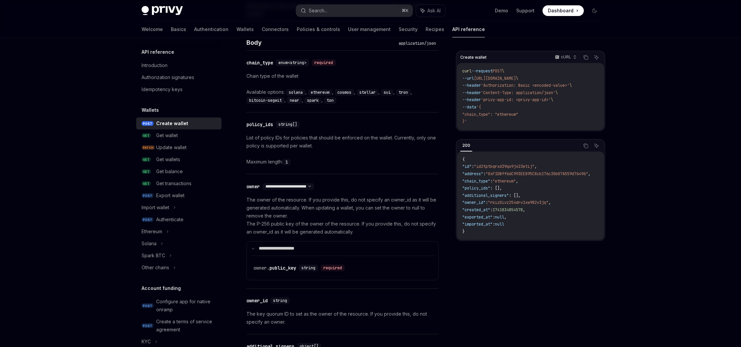
scroll to position [275, 0]
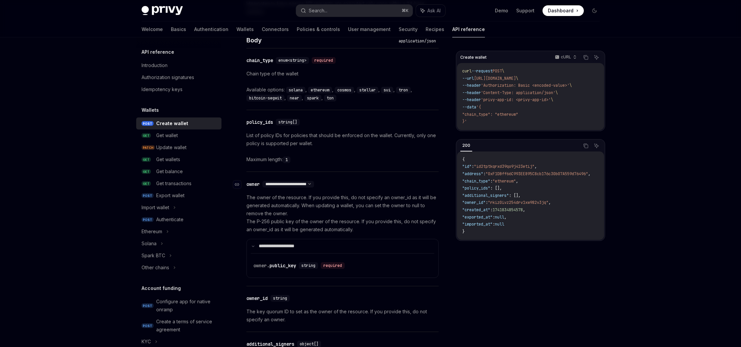
click at [314, 186] on div "**********" at bounding box center [289, 184] width 52 height 7
click at [314, 185] on select "**********" at bounding box center [289, 183] width 52 height 5
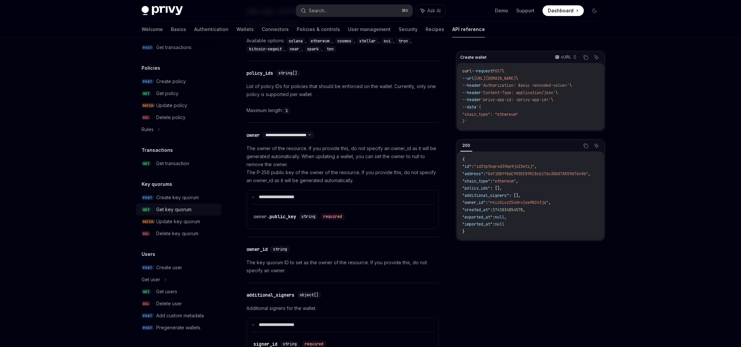
scroll to position [337, 0]
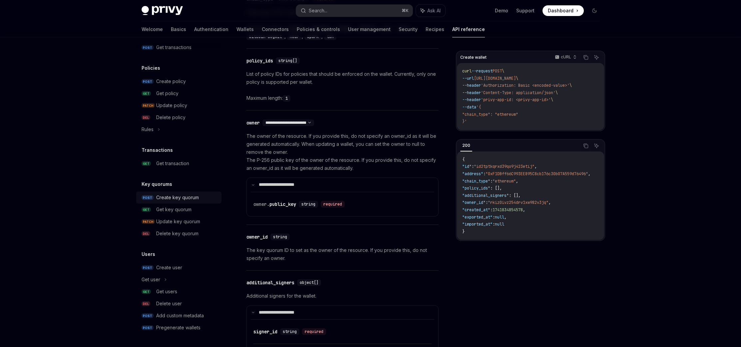
click at [190, 198] on div "Create key quorum" at bounding box center [177, 197] width 43 height 8
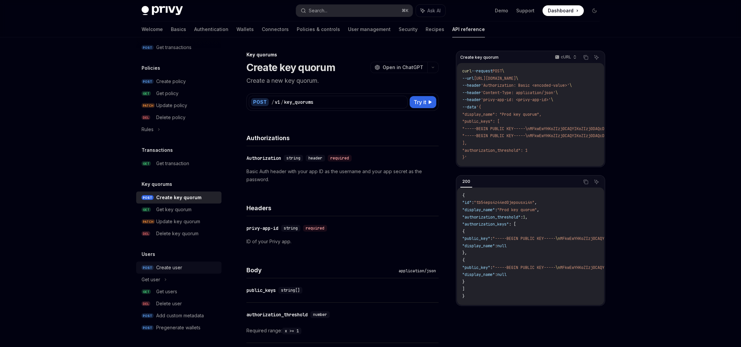
click at [185, 265] on div "Create user" at bounding box center [186, 267] width 61 height 8
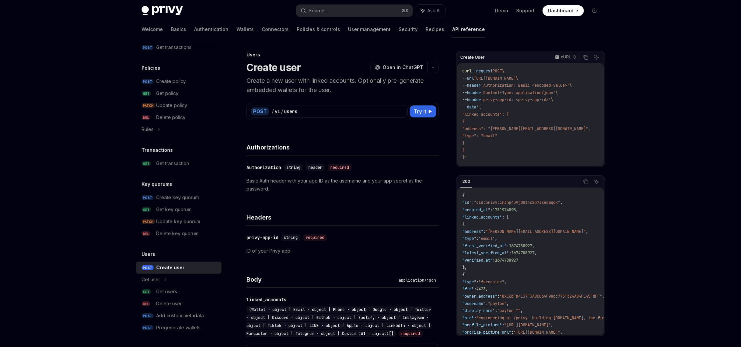
type textarea "*"
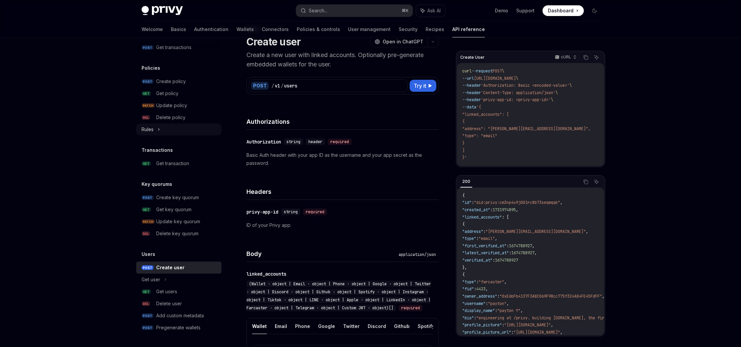
scroll to position [28, 0]
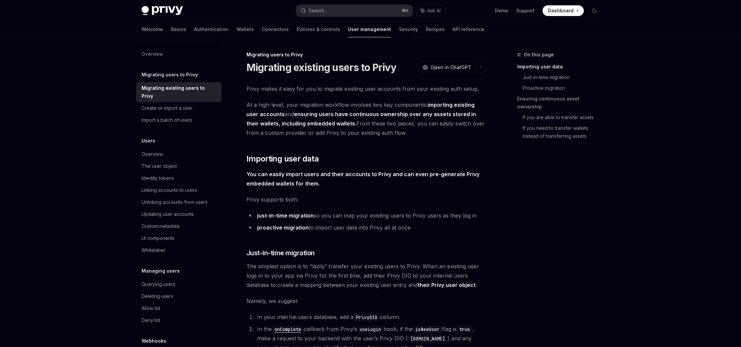
click at [596, 209] on div "On this page Importing user data Just-in-time migration Proactive migration Ens…" at bounding box center [554, 199] width 101 height 296
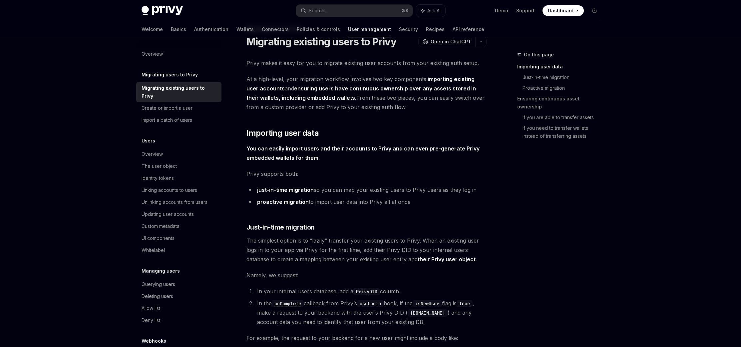
scroll to position [28, 0]
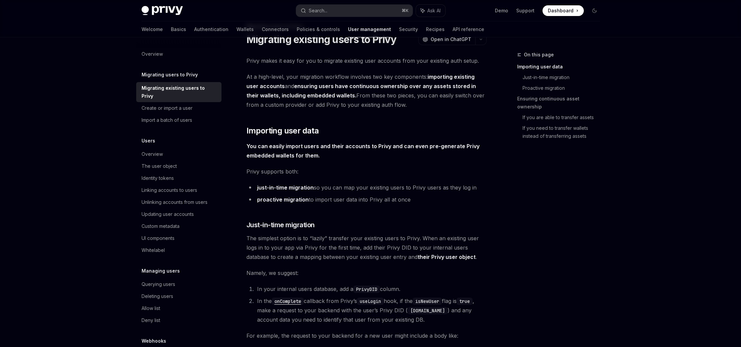
click at [573, 195] on div "On this page Importing user data Just-in-time migration Proactive migration Ens…" at bounding box center [554, 199] width 101 height 296
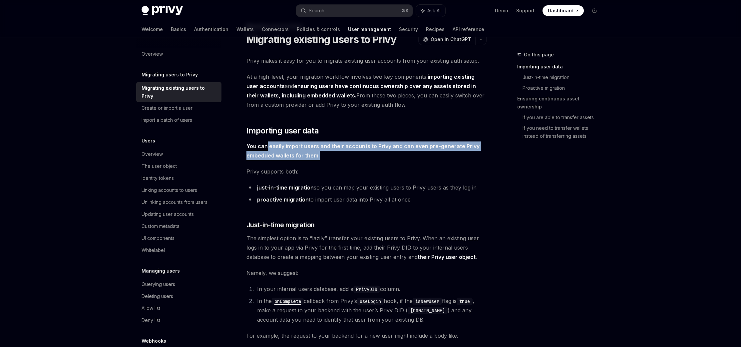
drag, startPoint x: 267, startPoint y: 145, endPoint x: 323, endPoint y: 159, distance: 58.4
click at [323, 159] on span "You can easily import users and their accounts to Privy and can even pre-genera…" at bounding box center [367, 150] width 240 height 19
click at [335, 159] on span "You can easily import users and their accounts to Privy and can even pre-genera…" at bounding box center [367, 150] width 240 height 19
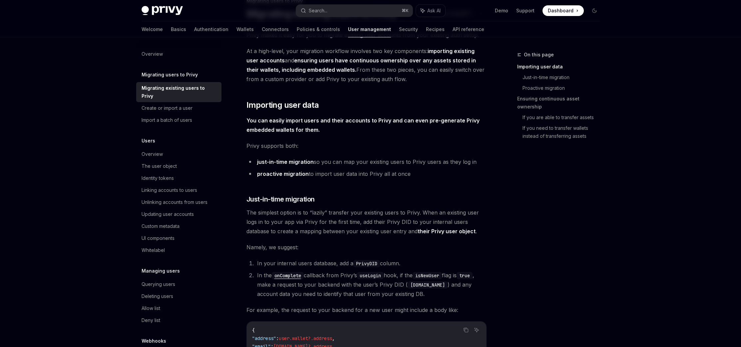
scroll to position [56, 0]
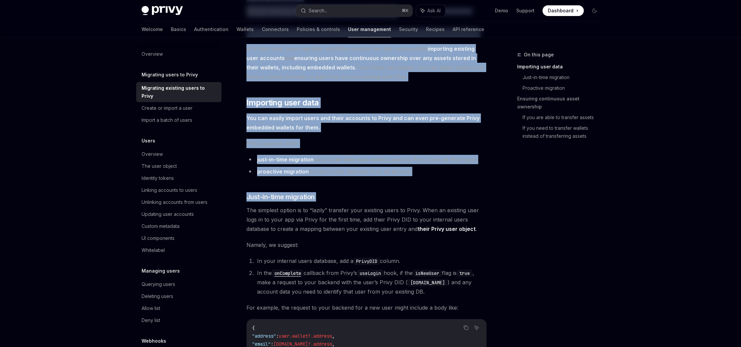
drag, startPoint x: 246, startPoint y: 212, endPoint x: 524, endPoint y: 216, distance: 278.6
click at [524, 216] on div "On this page Importing user data Just-in-time migration Proactive migration Ens…" at bounding box center [554, 199] width 101 height 296
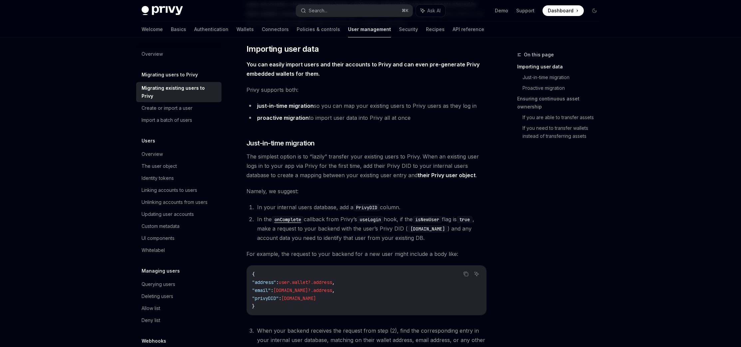
scroll to position [112, 0]
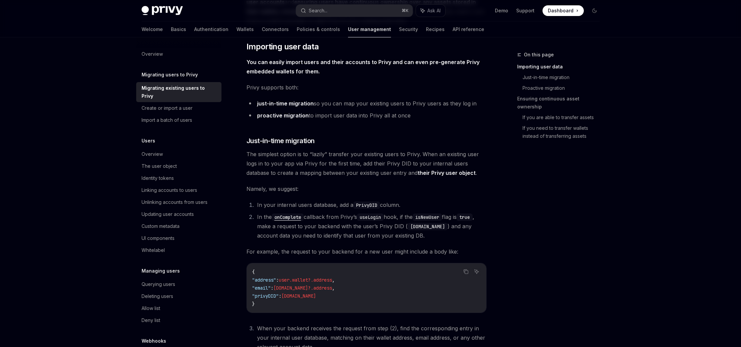
click at [525, 216] on div "On this page Importing user data Just-in-time migration Proactive migration Ens…" at bounding box center [554, 199] width 101 height 296
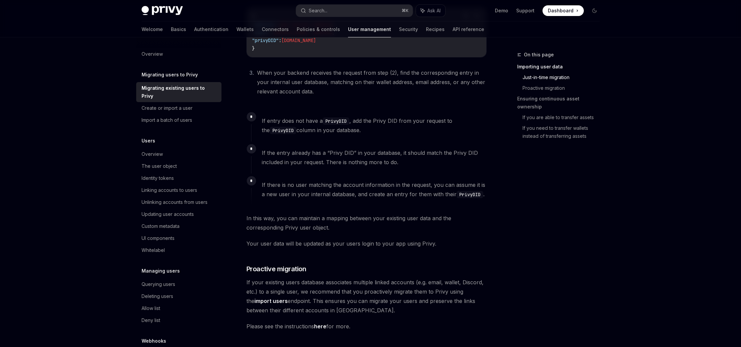
scroll to position [364, 0]
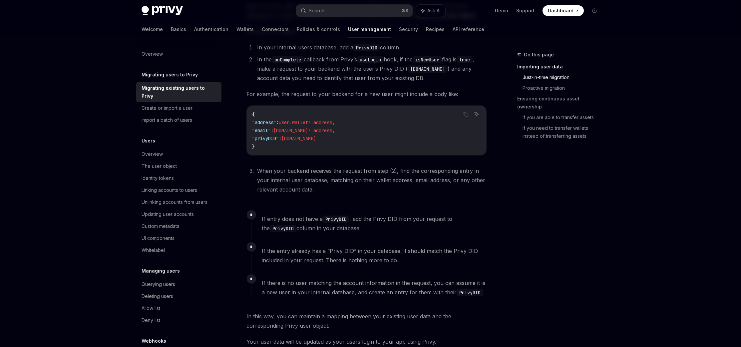
click at [654, 266] on div "Privy Docs home page Search... ⌘ K Ask AI Demo Support Dashboard Dashboard Sear…" at bounding box center [370, 275] width 741 height 1088
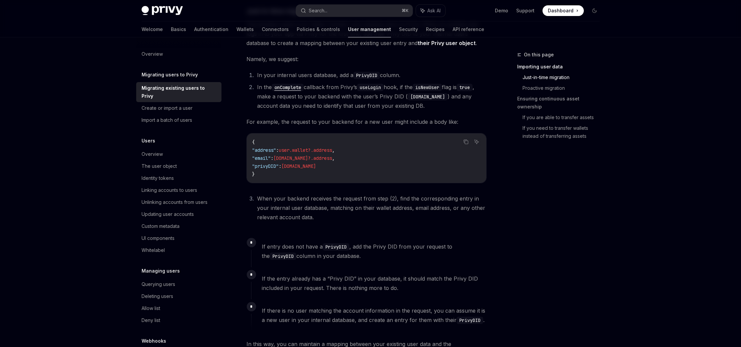
scroll to position [241, 0]
click at [653, 286] on div "Privy Docs home page Search... ⌘ K Ask AI Demo Support Dashboard Dashboard Sear…" at bounding box center [370, 303] width 741 height 1088
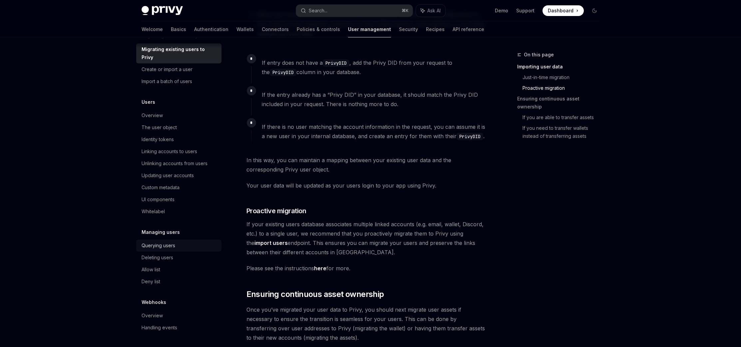
scroll to position [741, 0]
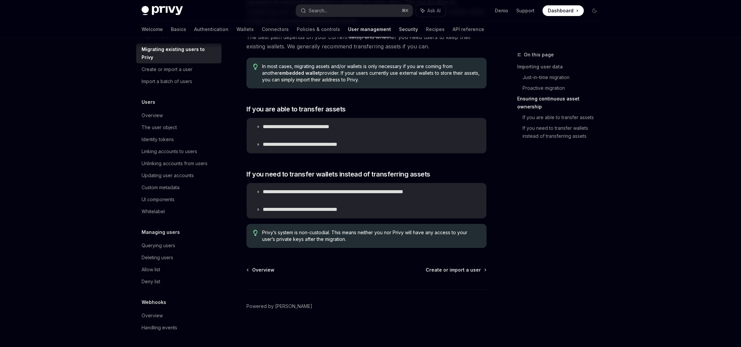
click at [399, 31] on link "Security" at bounding box center [408, 29] width 19 height 16
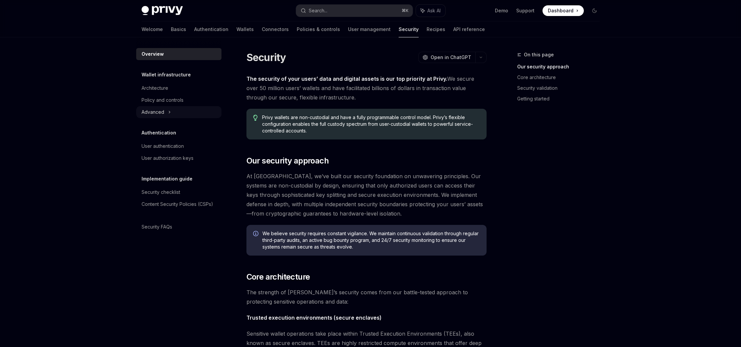
click at [157, 111] on div "Advanced" at bounding box center [153, 112] width 23 height 8
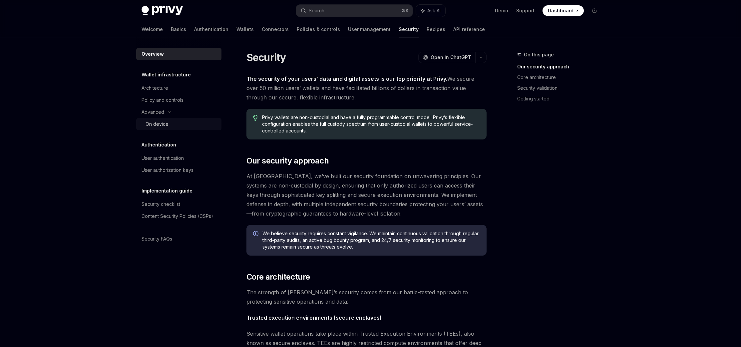
click at [159, 119] on link "On device" at bounding box center [178, 124] width 85 height 12
click at [348, 34] on link "User management" at bounding box center [369, 29] width 43 height 16
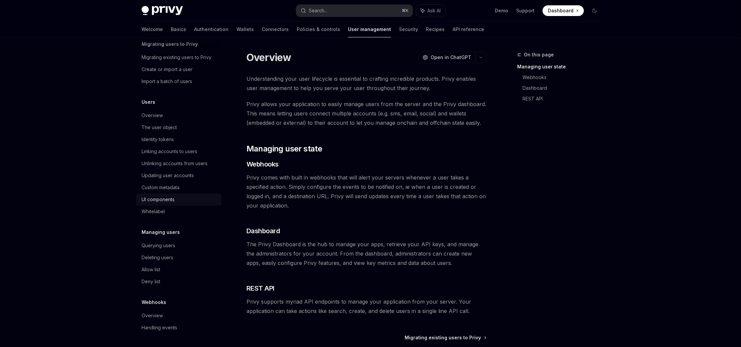
scroll to position [68, 0]
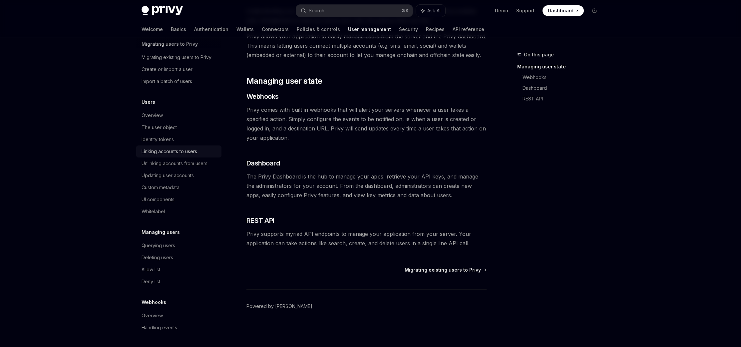
click at [196, 151] on div "Linking accounts to users" at bounding box center [170, 151] width 56 height 8
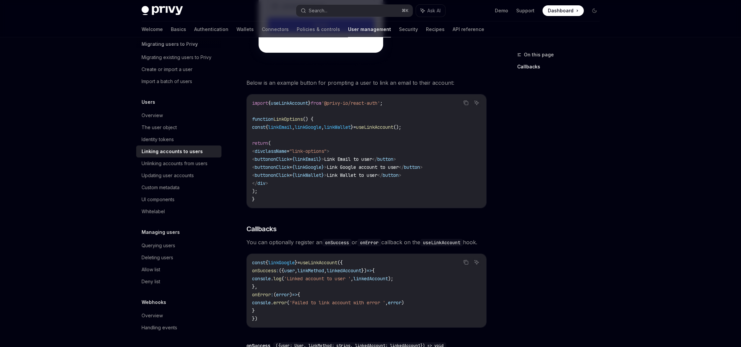
scroll to position [537, 0]
click at [453, 29] on link "API reference" at bounding box center [469, 29] width 32 height 16
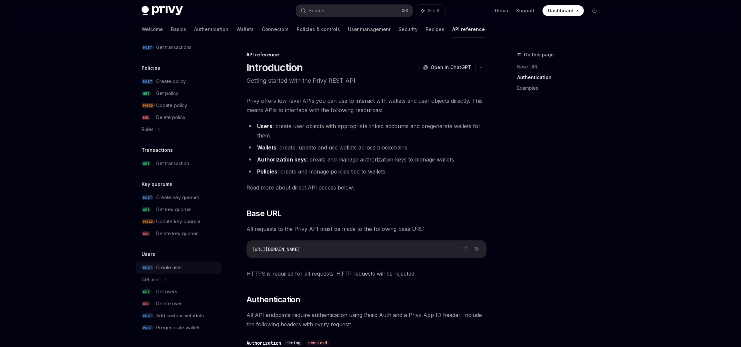
scroll to position [361, 0]
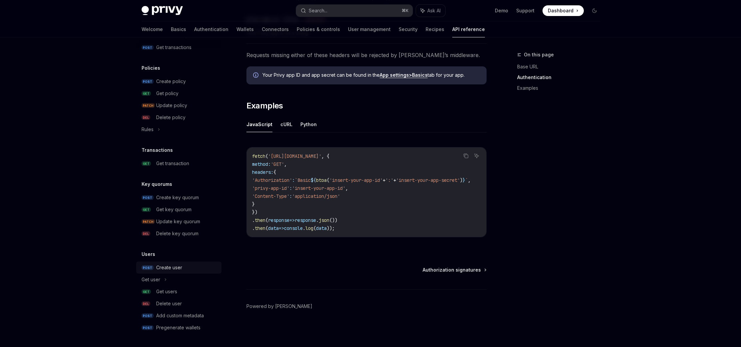
click at [183, 270] on div "Create user" at bounding box center [186, 267] width 61 height 8
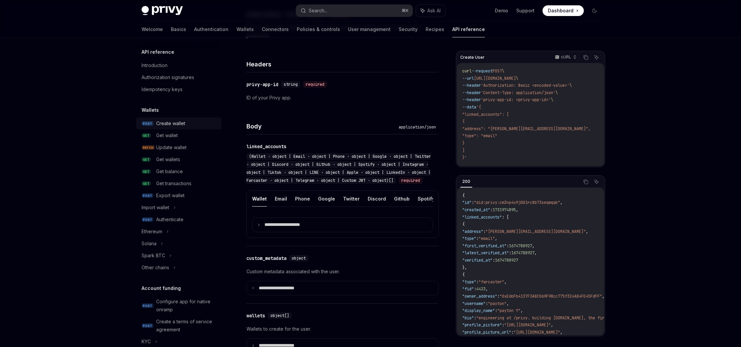
click at [183, 126] on div "Create wallet" at bounding box center [170, 123] width 29 height 8
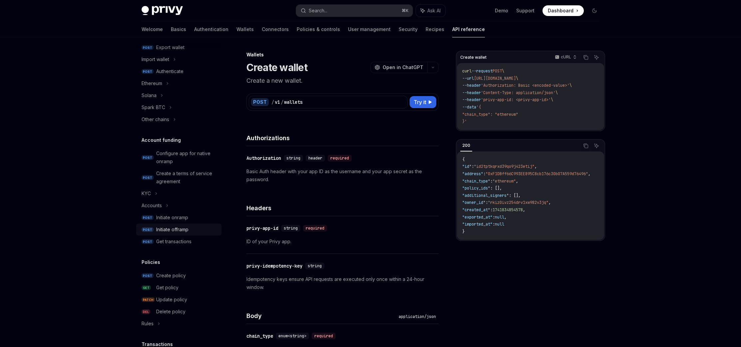
scroll to position [150, 0]
click at [181, 217] on div "Initiate onramp" at bounding box center [172, 215] width 32 height 8
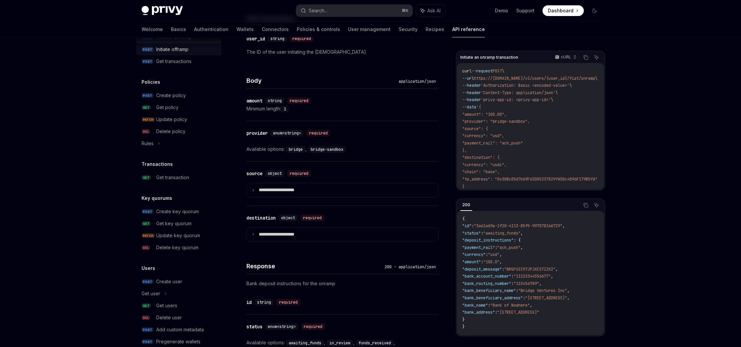
scroll to position [342, 0]
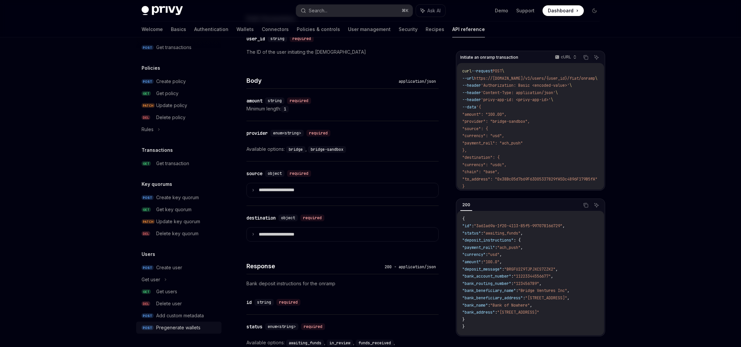
click at [187, 324] on div "Pregenerate wallets" at bounding box center [178, 327] width 44 height 8
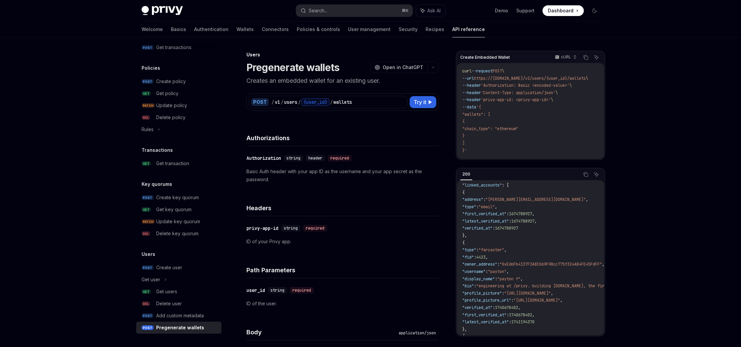
scroll to position [28, 0]
click at [156, 269] on div "Create user" at bounding box center [169, 267] width 26 height 8
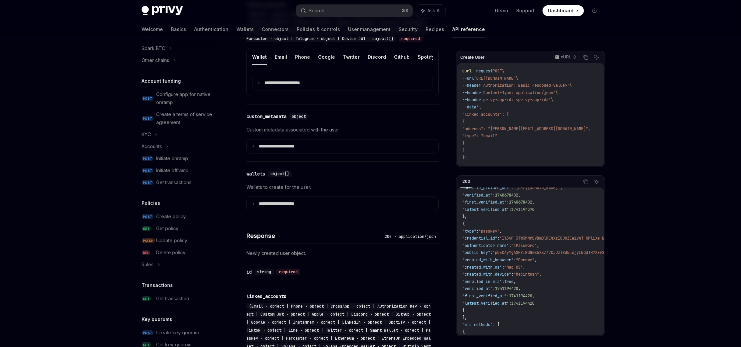
scroll to position [203, 0]
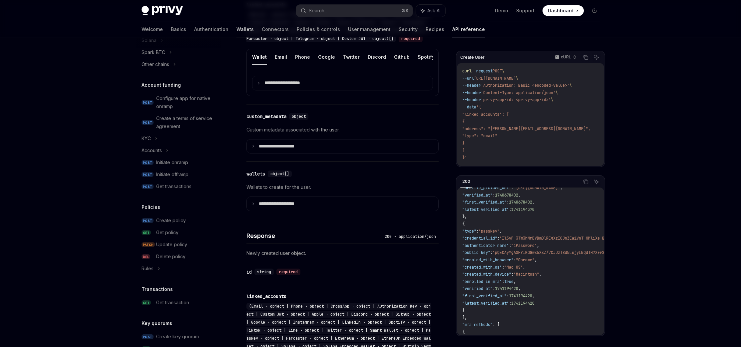
click at [237, 29] on link "Wallets" at bounding box center [245, 29] width 17 height 16
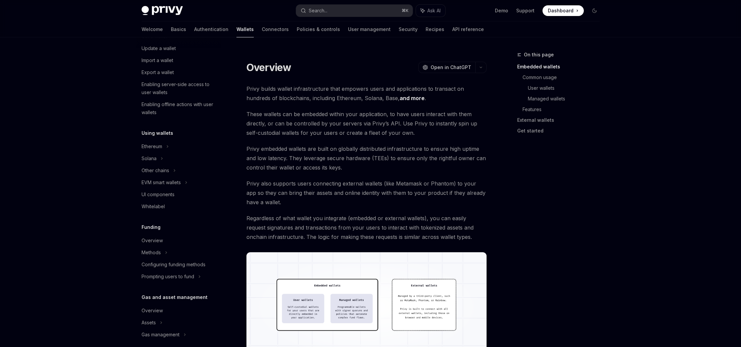
scroll to position [144, 0]
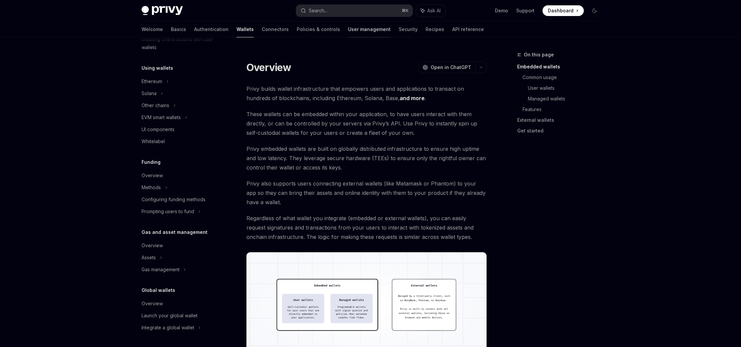
click at [348, 29] on link "User management" at bounding box center [369, 29] width 43 height 16
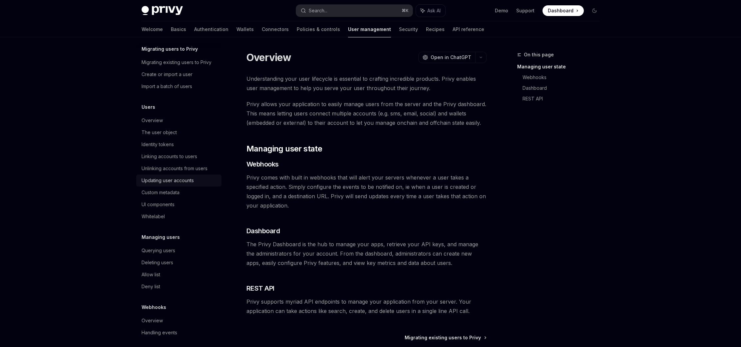
scroll to position [31, 0]
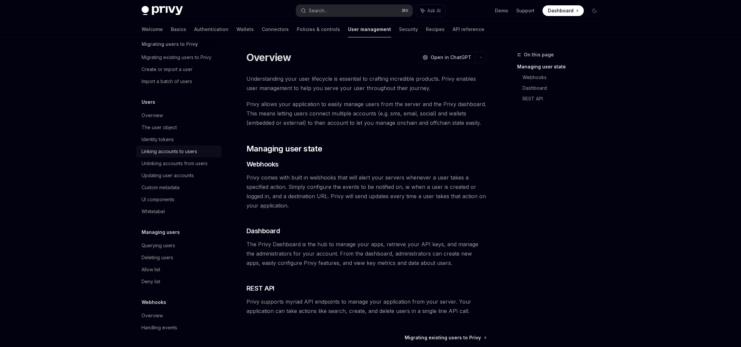
click at [183, 150] on div "Linking accounts to users" at bounding box center [170, 151] width 56 height 8
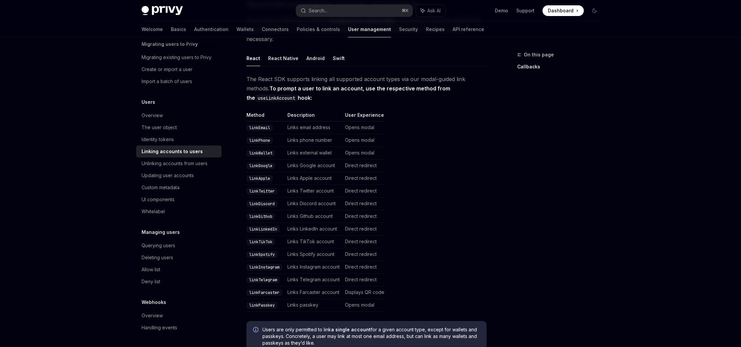
scroll to position [95, 0]
click at [507, 201] on div "On this page Callbacks" at bounding box center [554, 199] width 101 height 296
click at [265, 148] on code "linkWallet" at bounding box center [261, 151] width 29 height 7
click at [324, 145] on td "Links external wallet" at bounding box center [314, 151] width 58 height 13
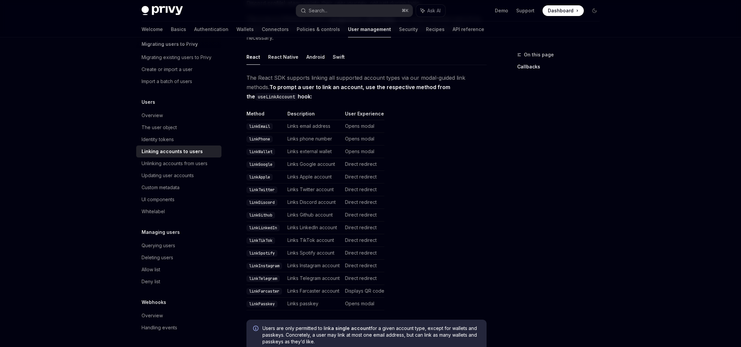
click at [471, 166] on table "Method Description User Experience linkEmail Links email address Opens modal li…" at bounding box center [367, 210] width 240 height 200
drag, startPoint x: 275, startPoint y: 171, endPoint x: 448, endPoint y: 192, distance: 175.2
click at [413, 189] on table "Method Description User Experience linkEmail Links email address Opens modal li…" at bounding box center [367, 210] width 240 height 200
click at [513, 200] on div "On this page Callbacks" at bounding box center [554, 199] width 101 height 296
click at [511, 196] on div "On this page Callbacks" at bounding box center [554, 199] width 101 height 296
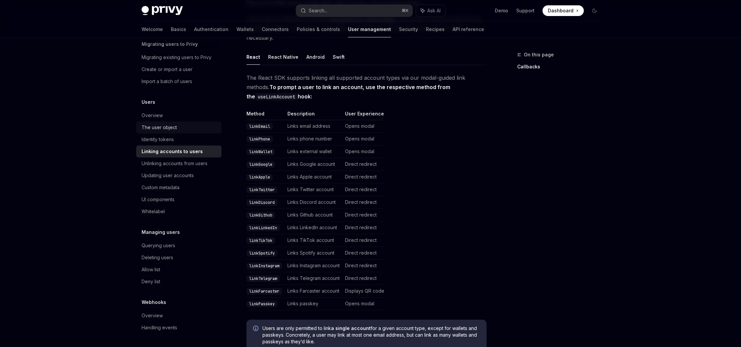
click at [194, 130] on div "The user object" at bounding box center [180, 127] width 76 height 8
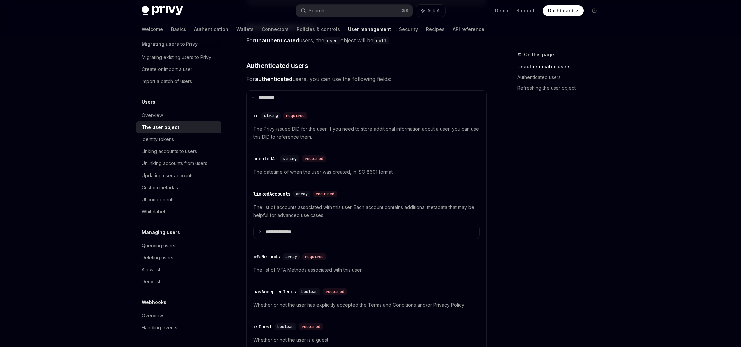
scroll to position [158, 0]
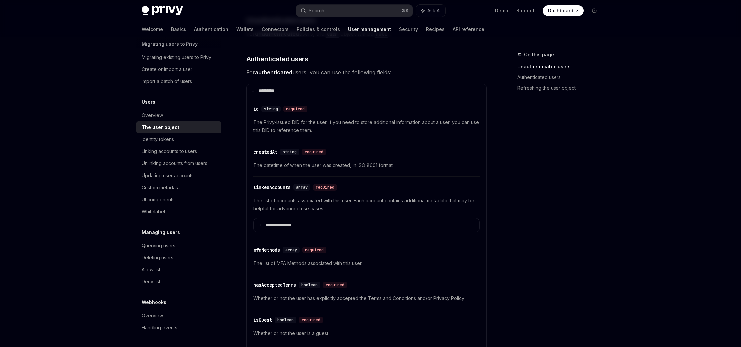
click at [568, 190] on div "On this page Unauthenticated users Authenticated users Refreshing the user obje…" at bounding box center [554, 199] width 101 height 296
click at [237, 25] on link "Wallets" at bounding box center [245, 29] width 17 height 16
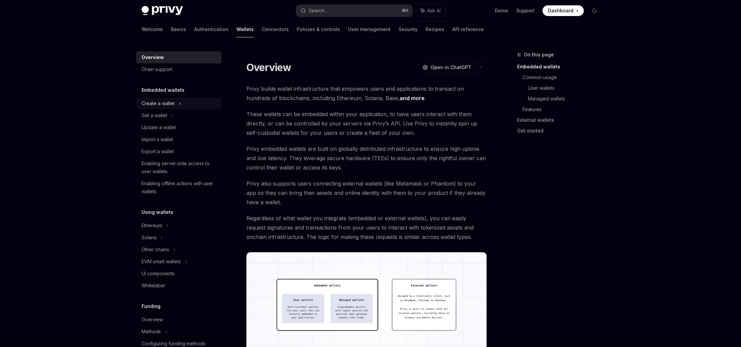
click at [163, 102] on div "Create a wallet" at bounding box center [158, 103] width 33 height 8
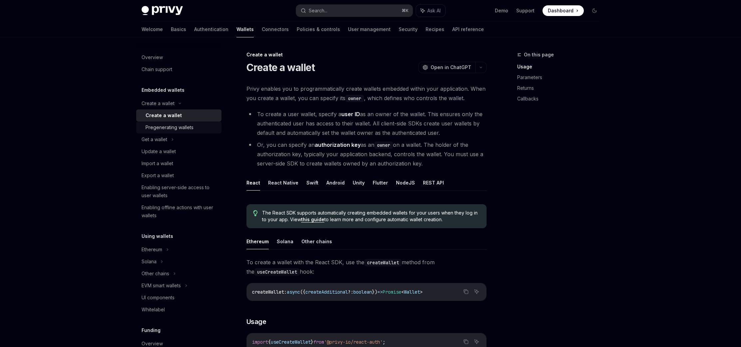
click at [161, 128] on div "Pregenerating wallets" at bounding box center [170, 127] width 48 height 8
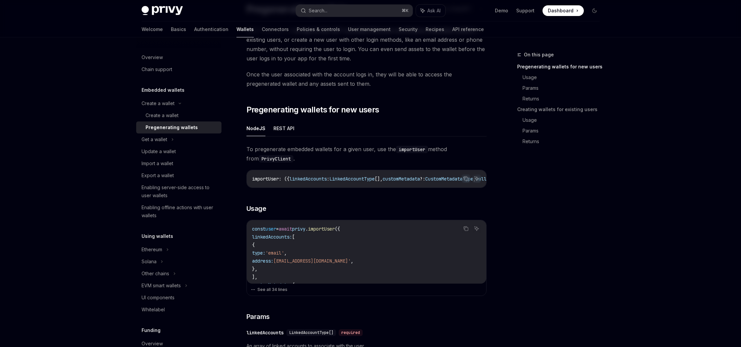
scroll to position [60, 0]
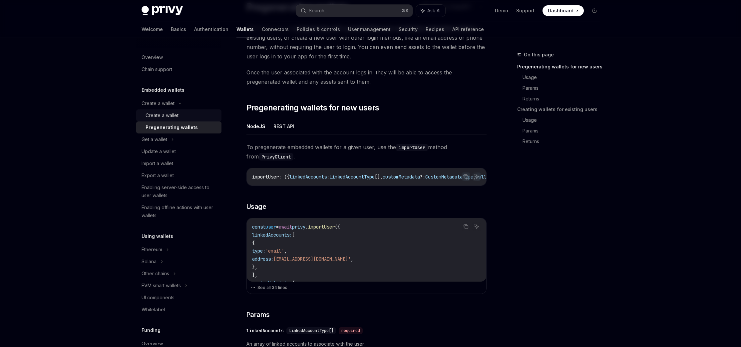
click at [172, 115] on div "Create a wallet" at bounding box center [162, 115] width 33 height 8
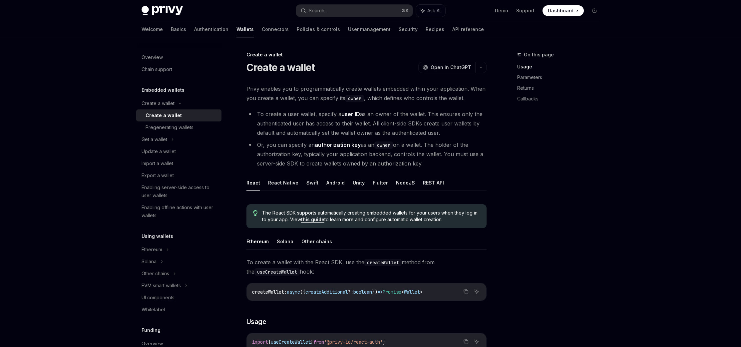
click at [548, 203] on div "On this page Usage Parameters Returns Callbacks" at bounding box center [554, 199] width 101 height 296
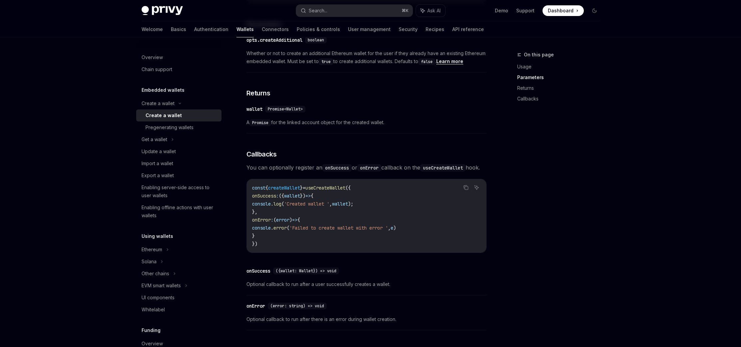
scroll to position [356, 0]
click at [586, 202] on div "On this page Usage Parameters Returns Callbacks" at bounding box center [554, 199] width 101 height 296
click at [180, 167] on div "Import a wallet" at bounding box center [180, 163] width 76 height 8
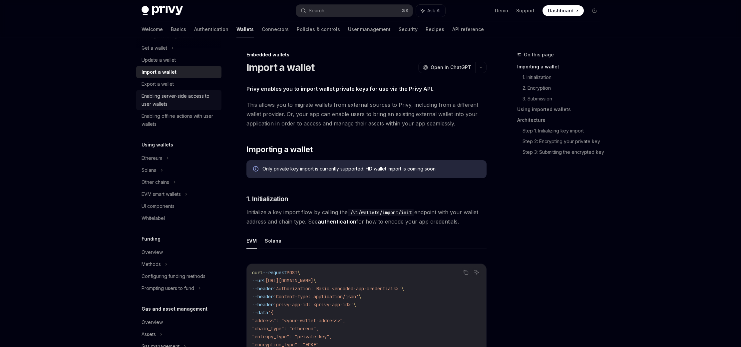
scroll to position [95, 0]
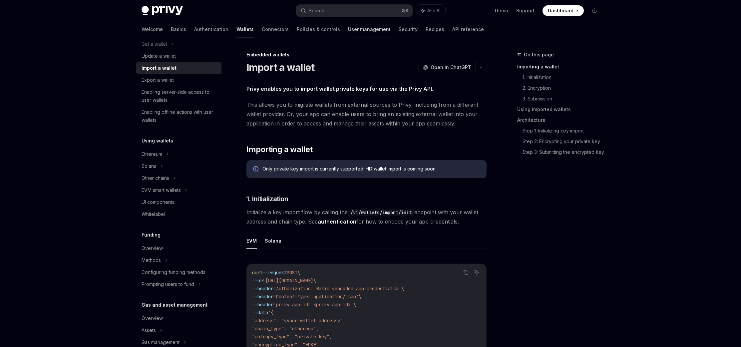
click at [348, 32] on link "User management" at bounding box center [369, 29] width 43 height 16
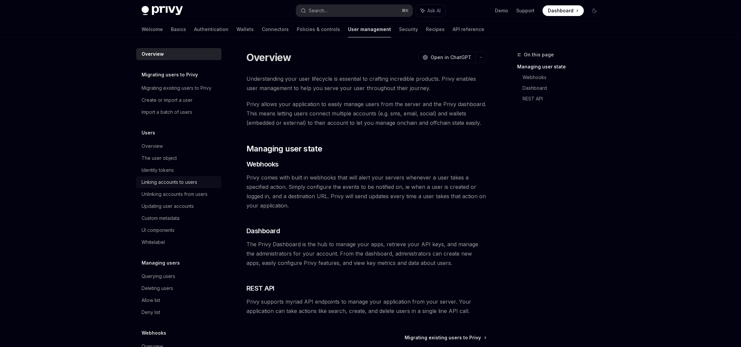
click at [206, 184] on div "Linking accounts to users" at bounding box center [180, 182] width 76 height 8
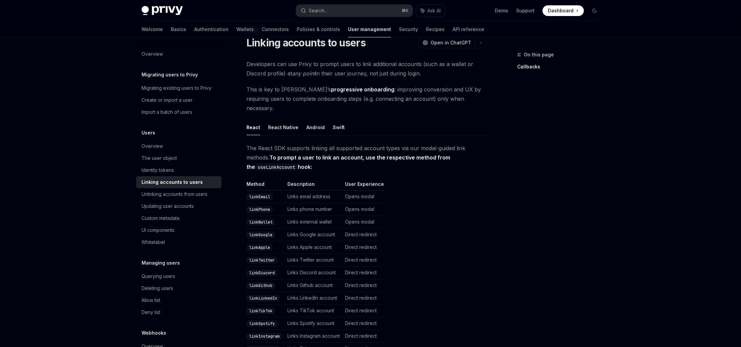
scroll to position [28, 0]
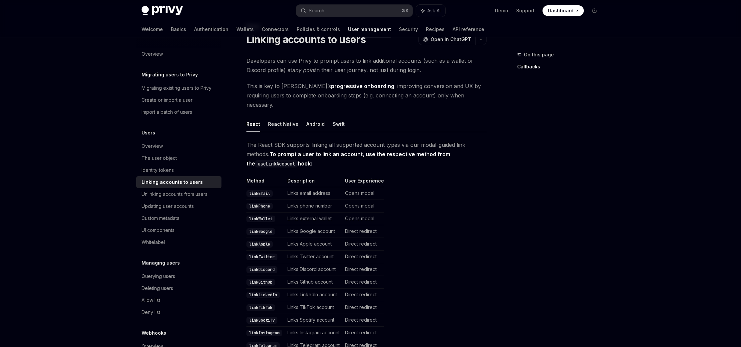
click at [539, 210] on div "On this page Callbacks" at bounding box center [554, 199] width 101 height 296
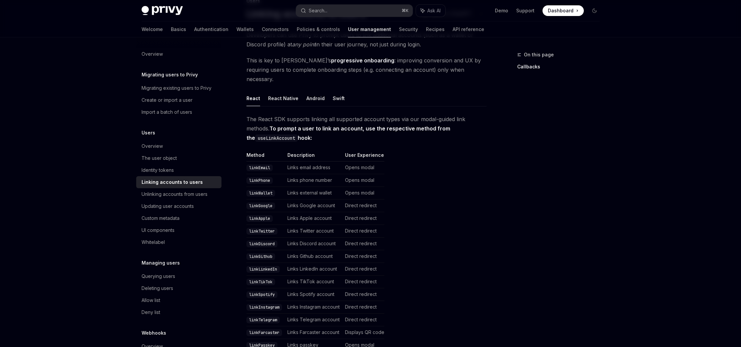
scroll to position [56, 0]
click at [539, 210] on div "On this page Callbacks" at bounding box center [554, 199] width 101 height 296
click at [453, 34] on link "API reference" at bounding box center [469, 29] width 32 height 16
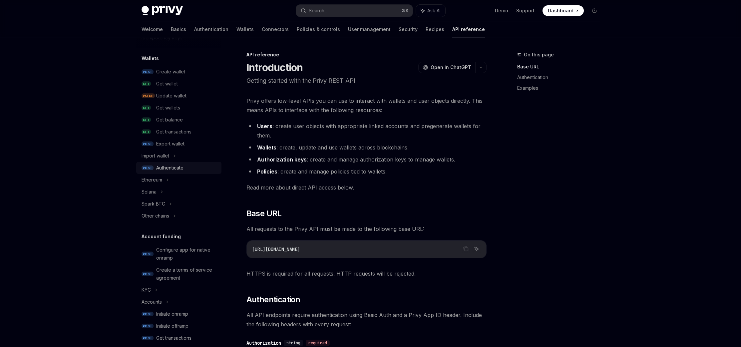
scroll to position [56, 0]
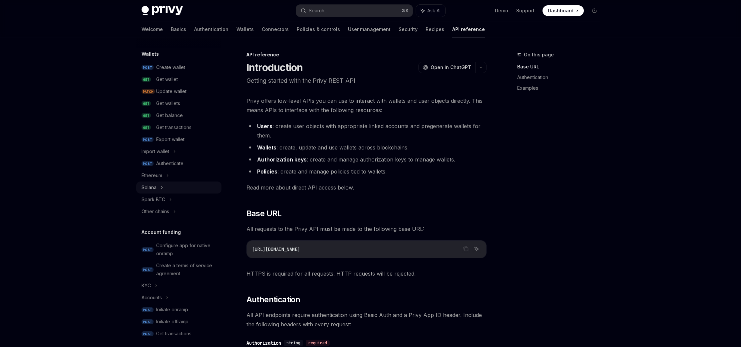
click at [197, 186] on div "Solana" at bounding box center [178, 187] width 85 height 12
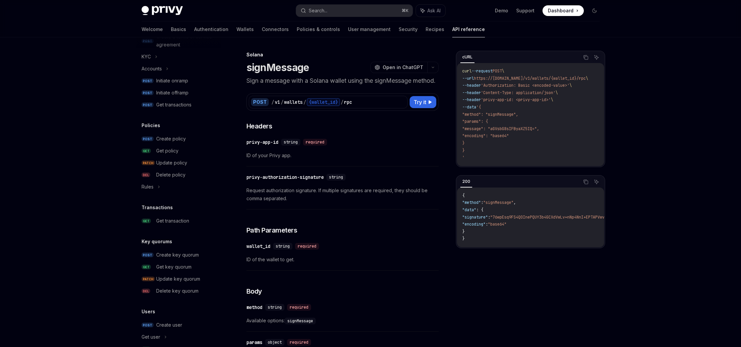
scroll to position [317, 0]
click at [348, 33] on link "User management" at bounding box center [369, 29] width 43 height 16
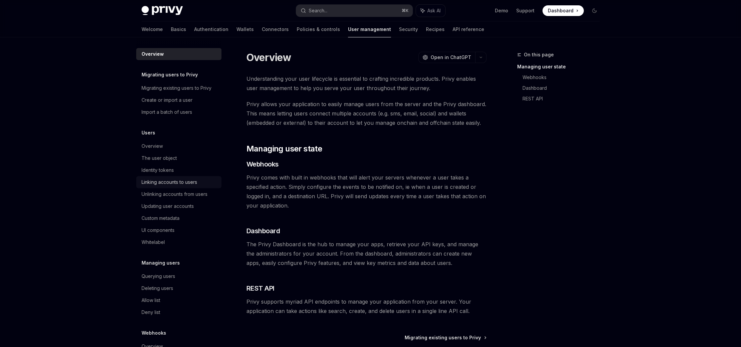
click at [207, 180] on div "Linking accounts to users" at bounding box center [180, 182] width 76 height 8
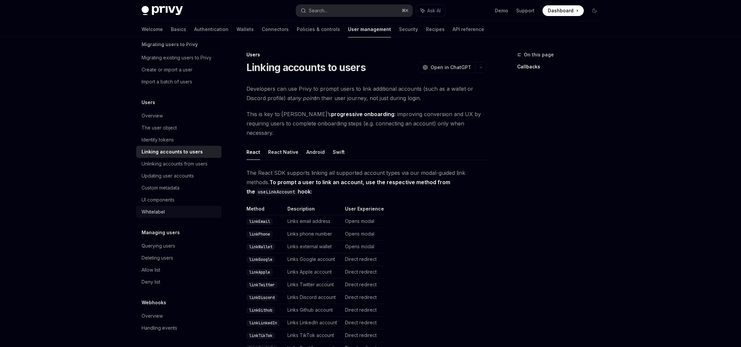
scroll to position [31, 0]
click at [203, 201] on div "UI components" at bounding box center [180, 199] width 76 height 8
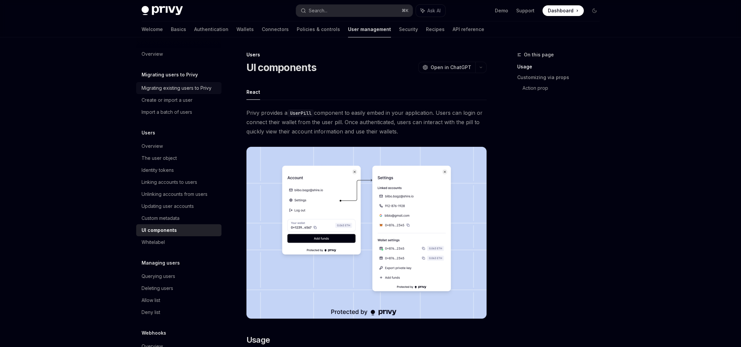
click at [208, 88] on div "Migrating existing users to Privy" at bounding box center [177, 88] width 70 height 8
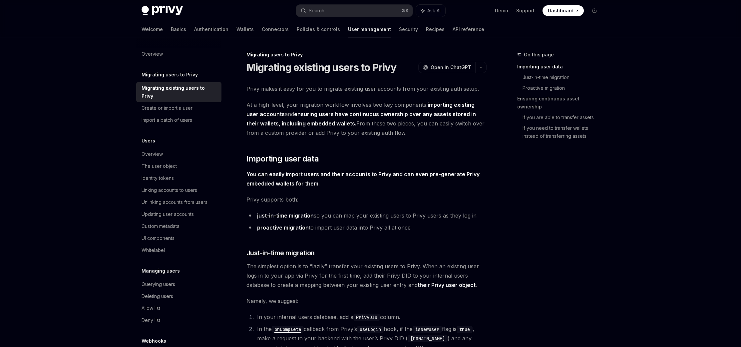
type textarea "*"
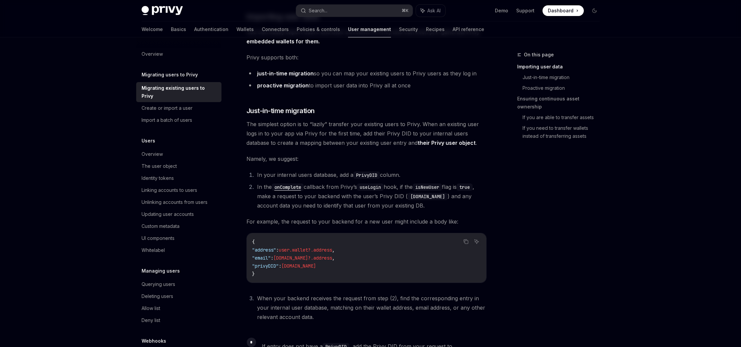
scroll to position [145, 0]
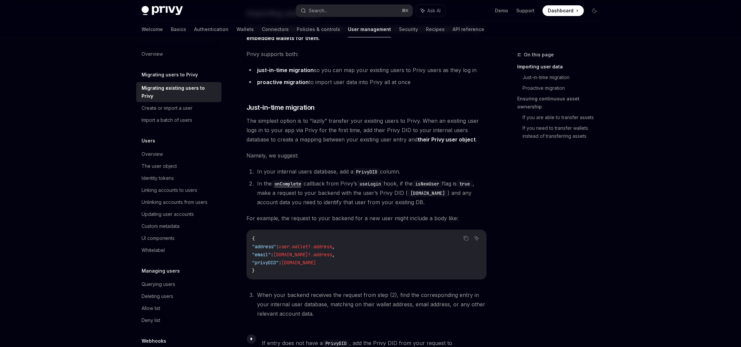
click at [593, 182] on div "On this page Importing user data Just-in-time migration Proactive migration Ens…" at bounding box center [554, 199] width 101 height 296
click at [591, 181] on div "On this page Importing user data Just-in-time migration Proactive migration Ens…" at bounding box center [554, 199] width 101 height 296
drag, startPoint x: 591, startPoint y: 181, endPoint x: 591, endPoint y: 190, distance: 9.0
click at [590, 188] on div "On this page Importing user data Just-in-time migration Proactive migration Ens…" at bounding box center [554, 199] width 101 height 296
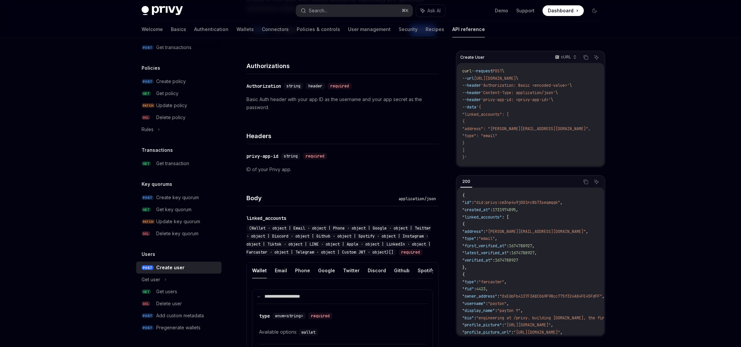
scroll to position [89, 0]
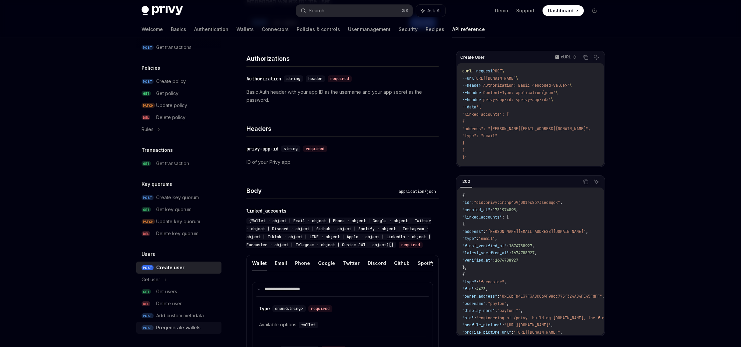
click at [185, 332] on link "POST Pregenerate wallets" at bounding box center [178, 327] width 85 height 12
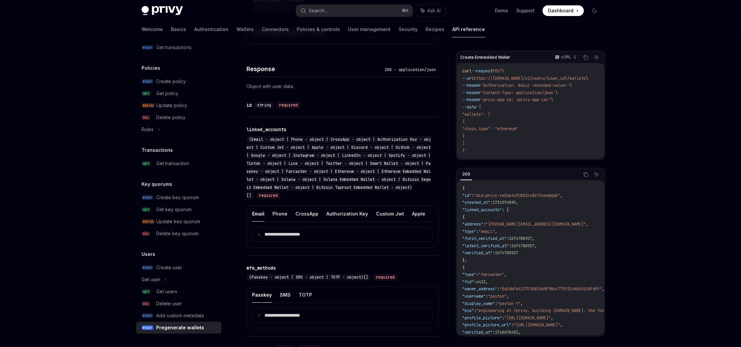
scroll to position [483, 0]
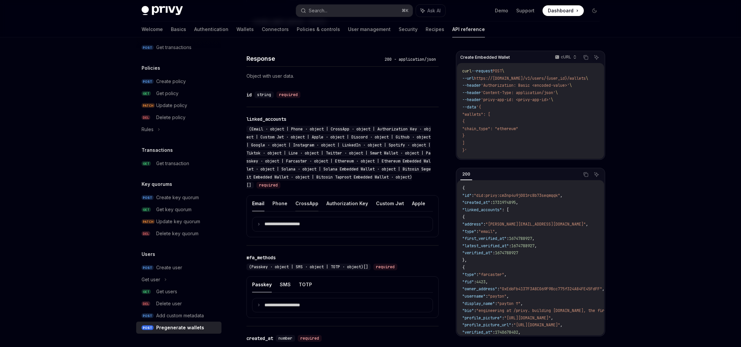
click at [298, 203] on button "CrossApp" at bounding box center [307, 203] width 23 height 16
click at [298, 205] on button "Authorization Key" at bounding box center [314, 203] width 42 height 16
click at [300, 225] on summary "**********" at bounding box center [343, 224] width 180 height 14
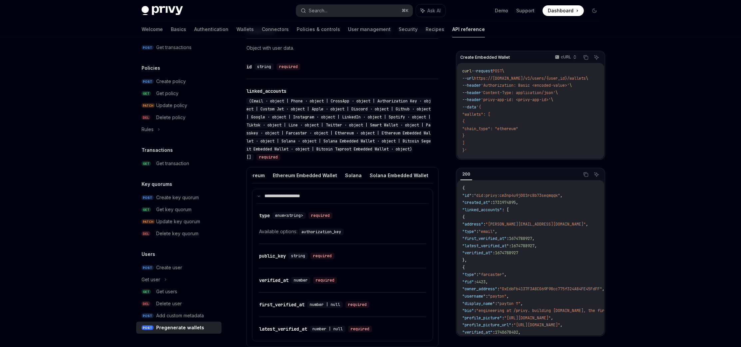
scroll to position [0, 511]
click at [346, 178] on button "Solana" at bounding box center [354, 175] width 17 height 16
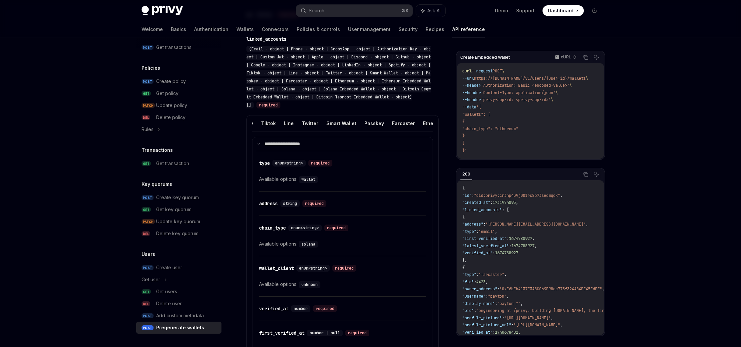
scroll to position [0, 324]
click at [310, 126] on button "Twitter" at bounding box center [318, 123] width 17 height 16
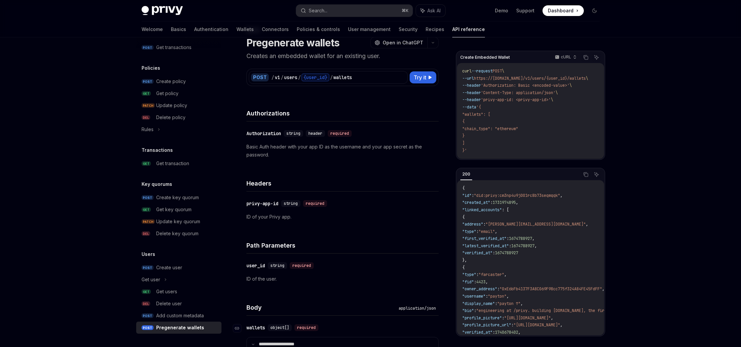
scroll to position [28, 0]
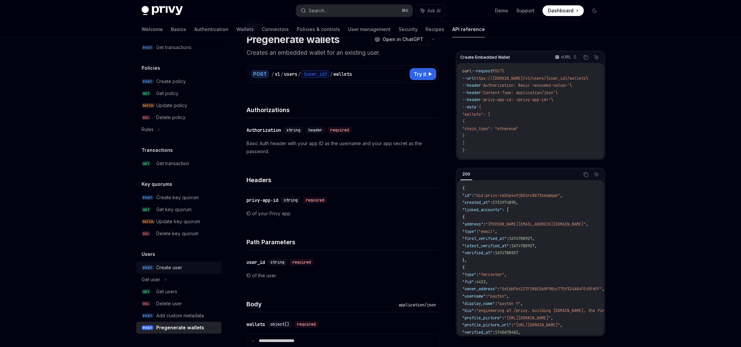
click at [174, 266] on div "Create user" at bounding box center [169, 267] width 26 height 8
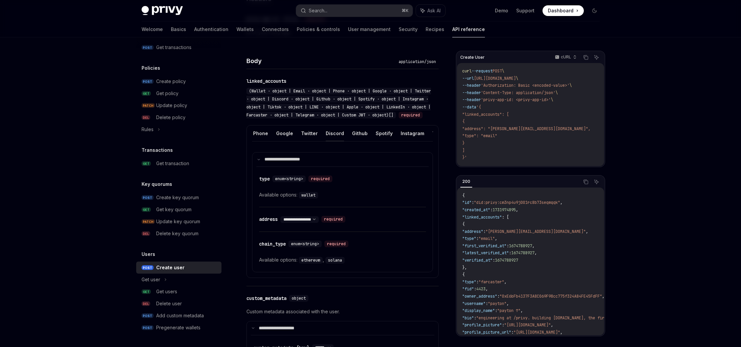
scroll to position [0, 41]
click at [311, 141] on button "Twitter" at bounding box center [310, 133] width 17 height 16
type textarea "*"
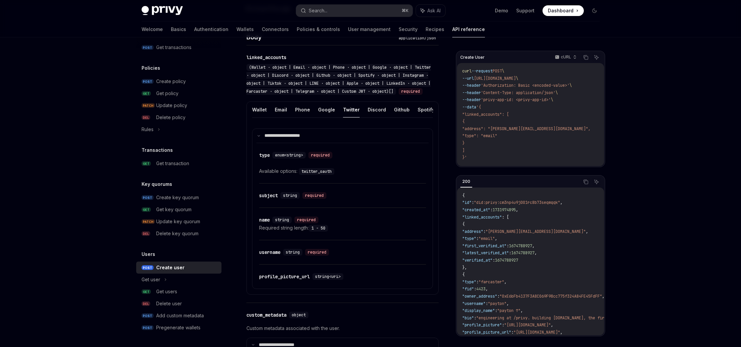
scroll to position [246, 0]
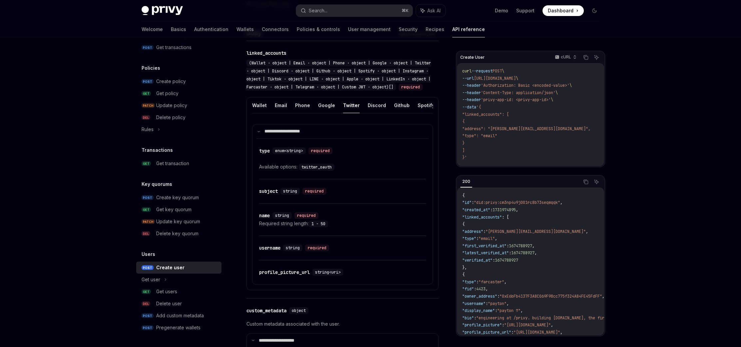
click at [387, 171] on div "Available options: twitter_oauth" at bounding box center [342, 167] width 167 height 8
